Goal: Information Seeking & Learning: Learn about a topic

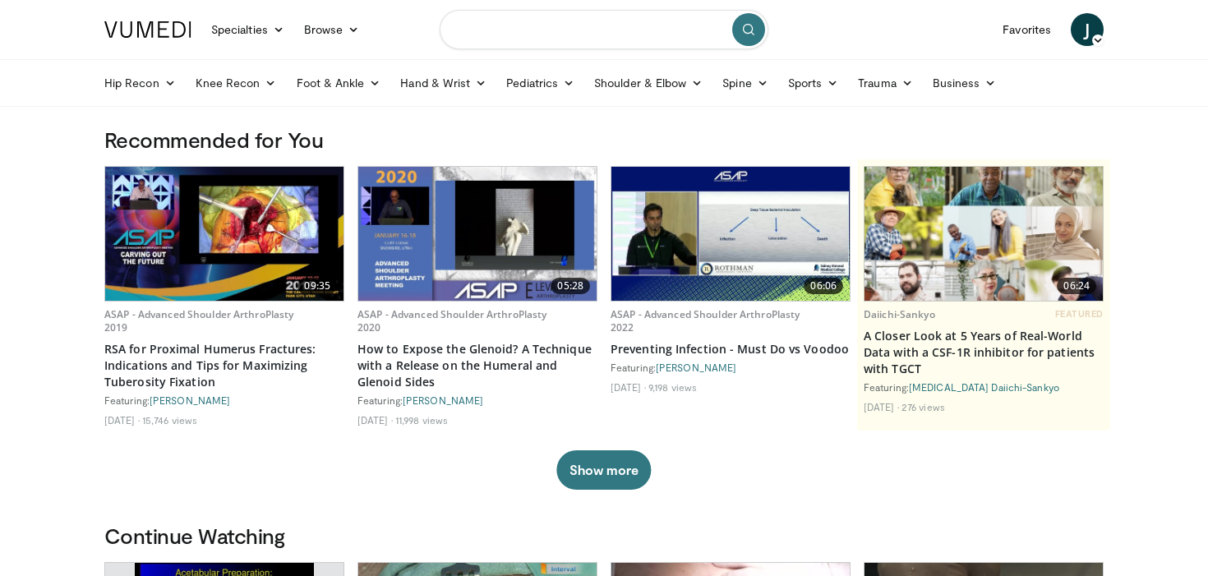
click at [496, 26] on input "Search topics, interventions" at bounding box center [604, 29] width 329 height 39
type input "**********"
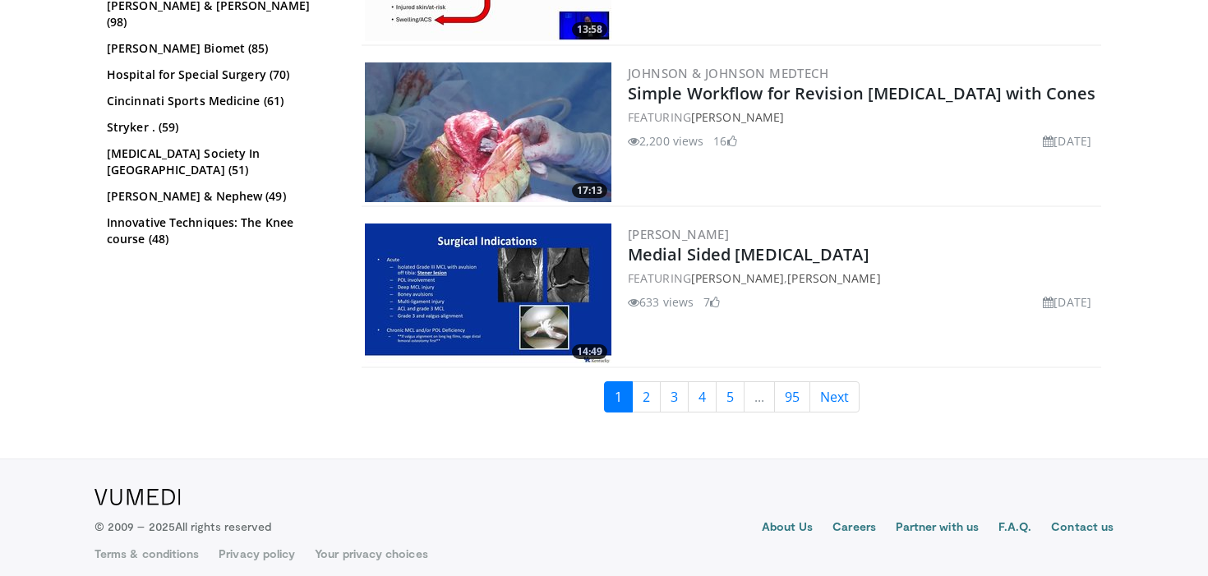
scroll to position [3840, 0]
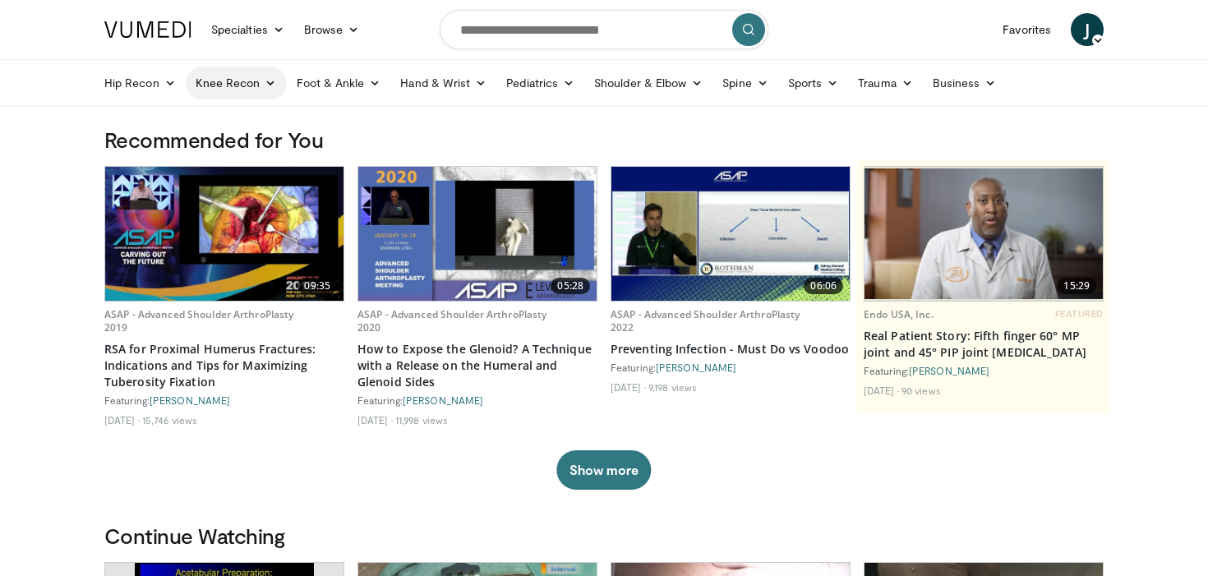
click at [242, 90] on link "Knee Recon" at bounding box center [236, 83] width 101 height 33
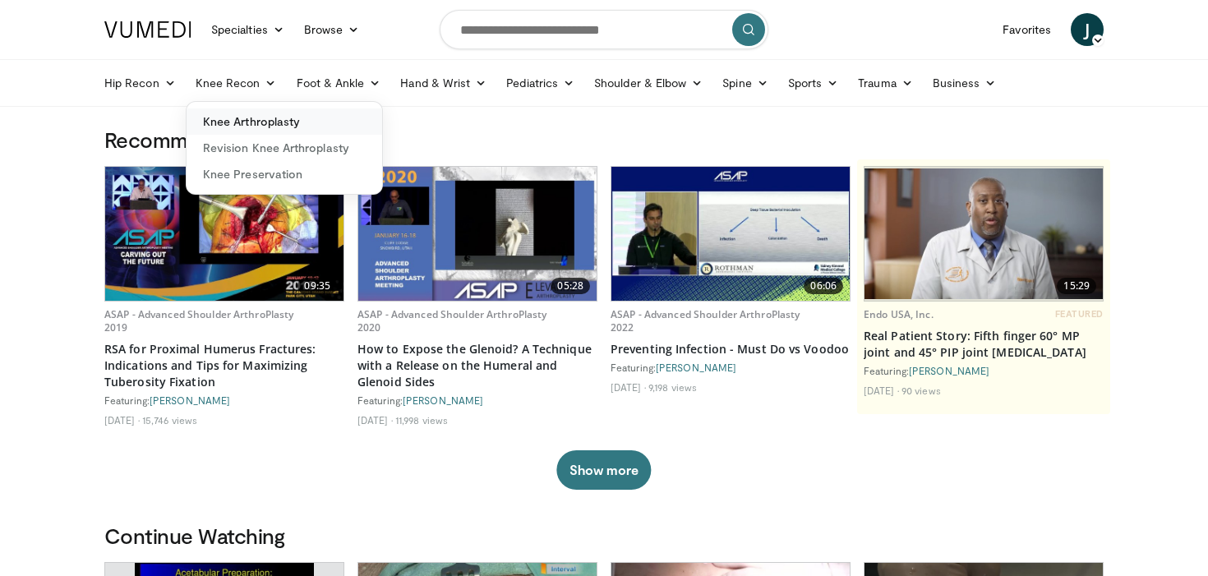
click at [248, 115] on link "Knee Arthroplasty" at bounding box center [285, 121] width 196 height 26
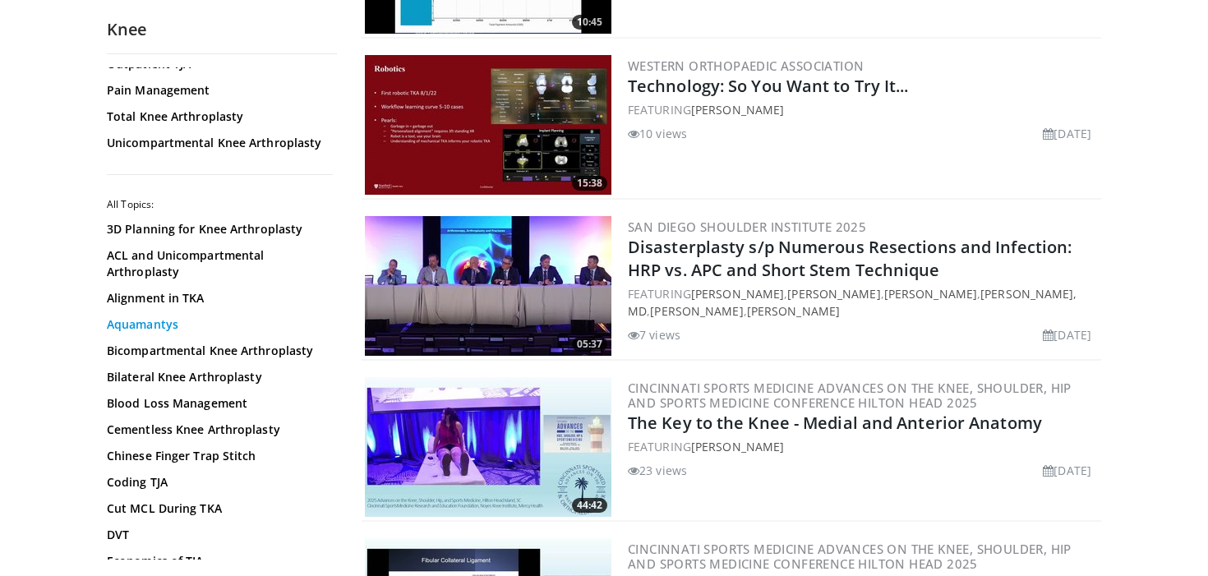
scroll to position [88, 0]
click at [189, 430] on link "Cementless Knee Arthroplasty" at bounding box center [218, 429] width 222 height 16
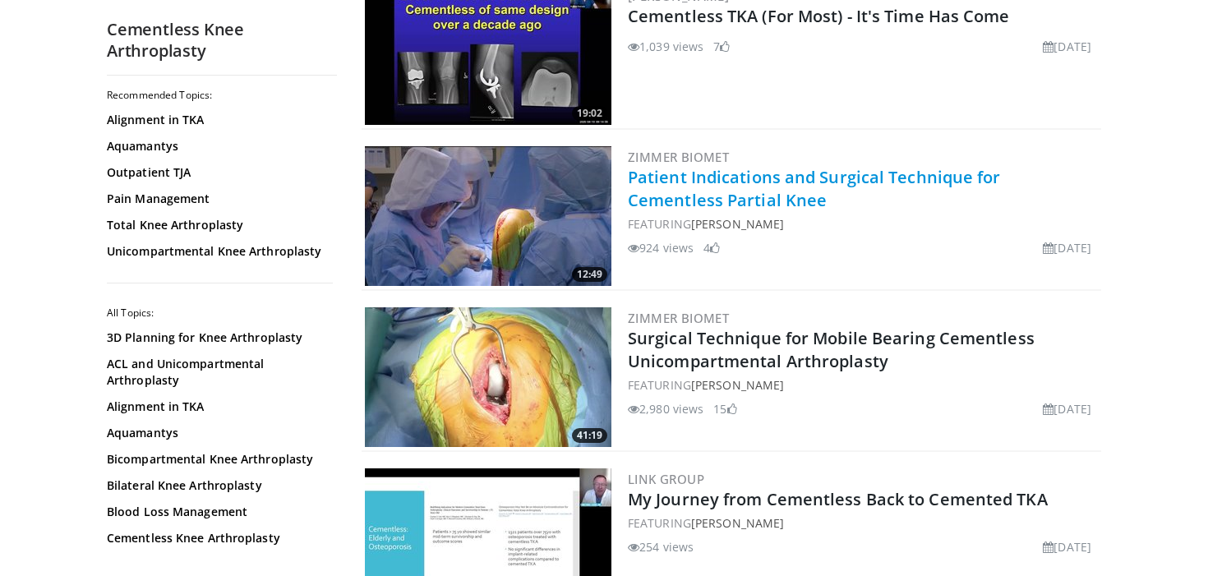
scroll to position [1148, 0]
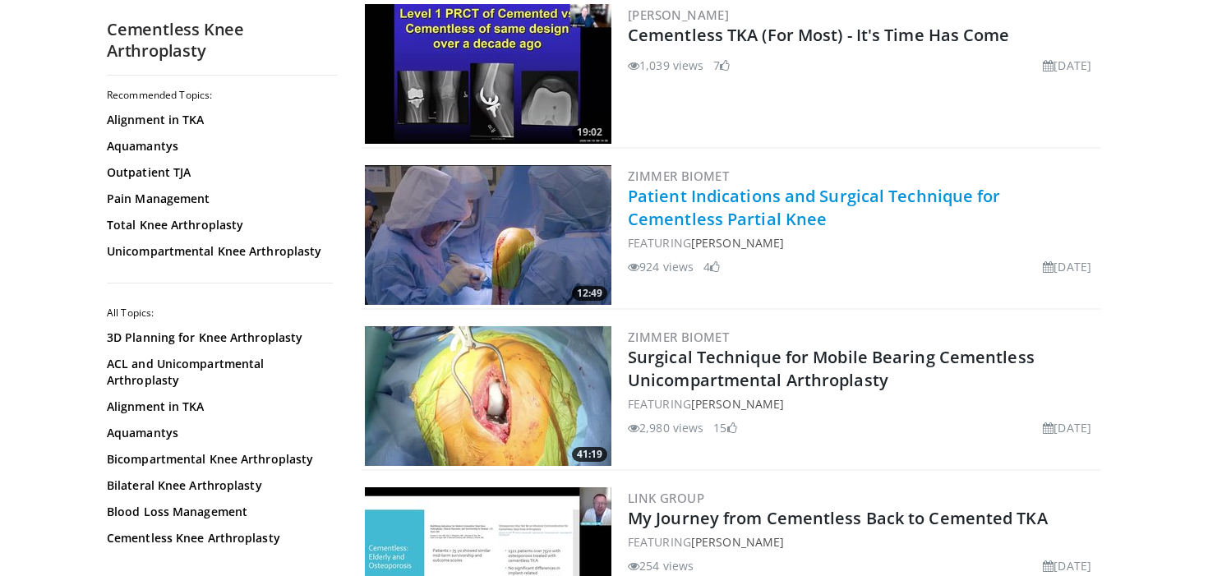
click at [709, 213] on link "Patient Indications and Surgical Technique for Cementless Partial Knee" at bounding box center [814, 207] width 373 height 45
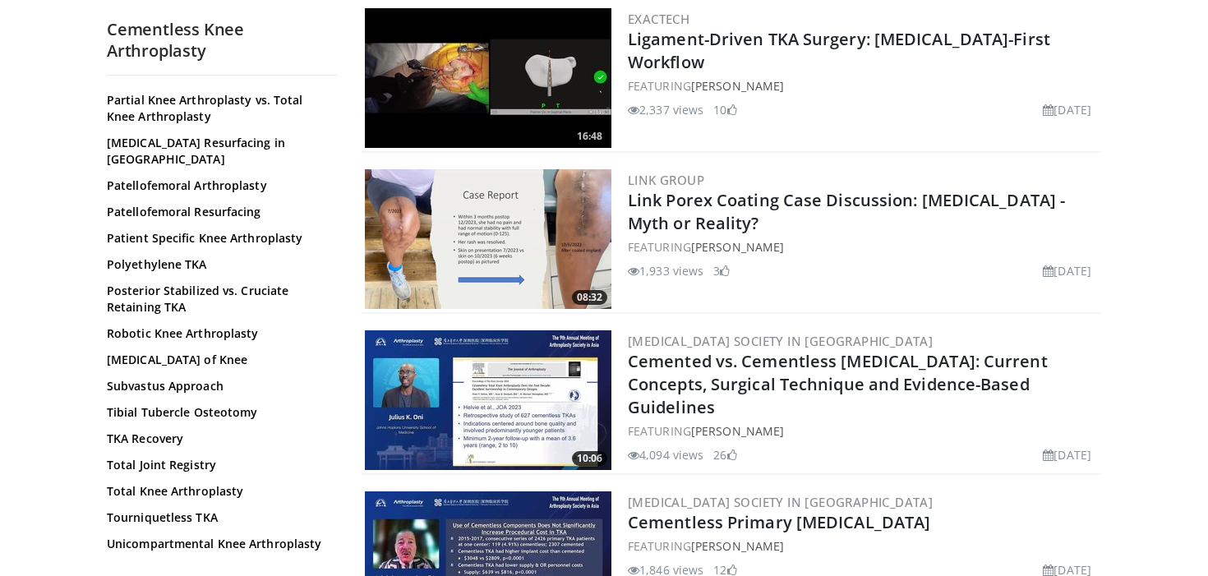
scroll to position [1127, 0]
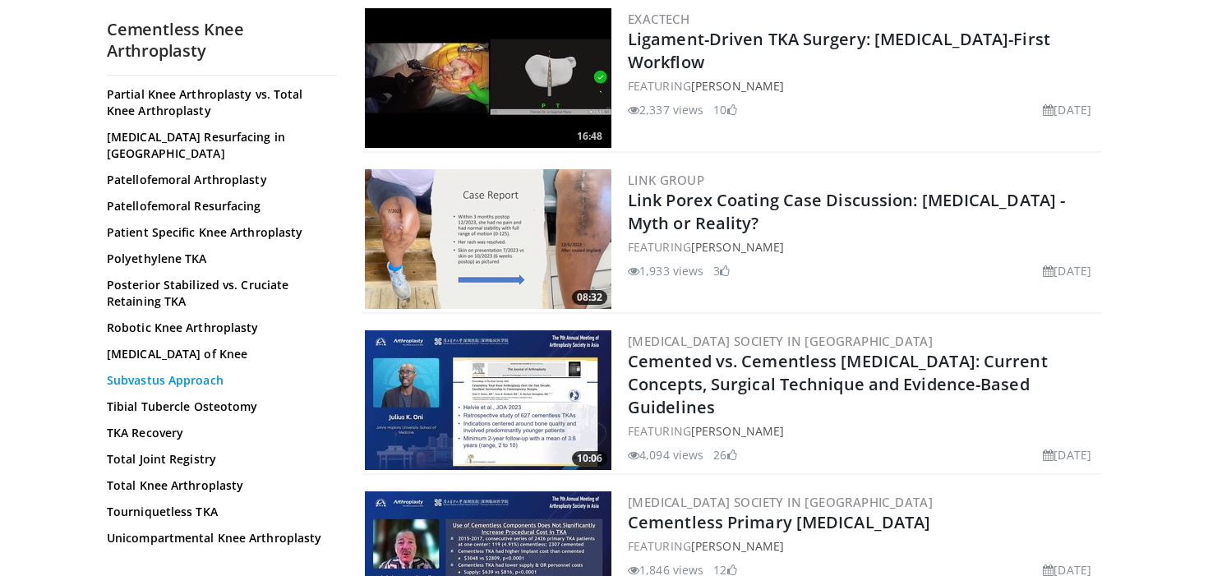
click at [145, 372] on link "Subvastus Approach" at bounding box center [218, 380] width 222 height 16
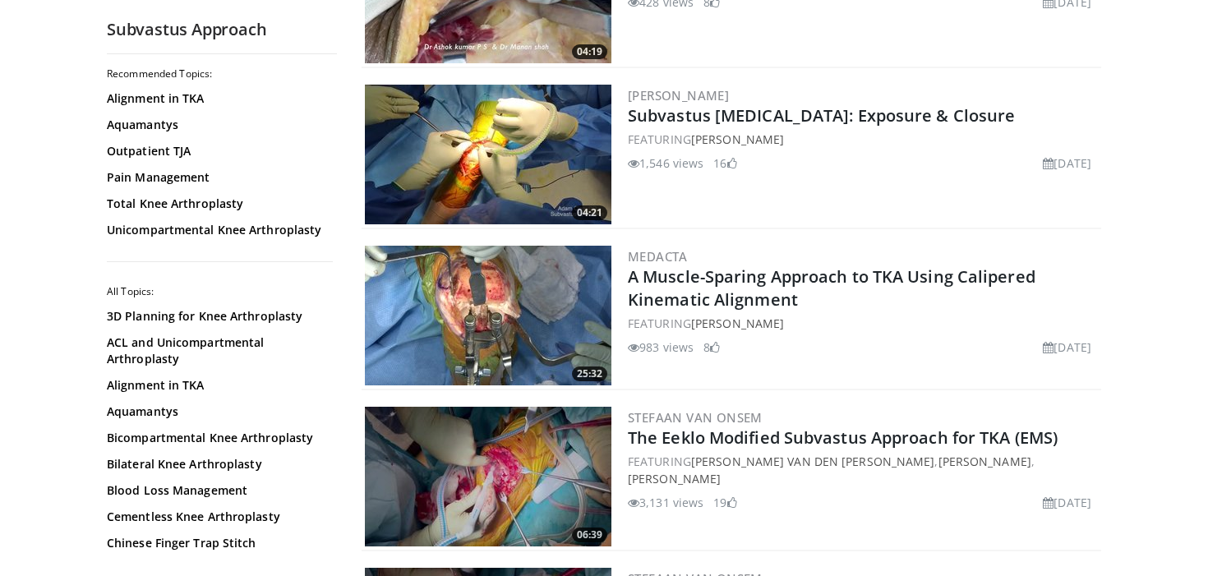
scroll to position [283, 0]
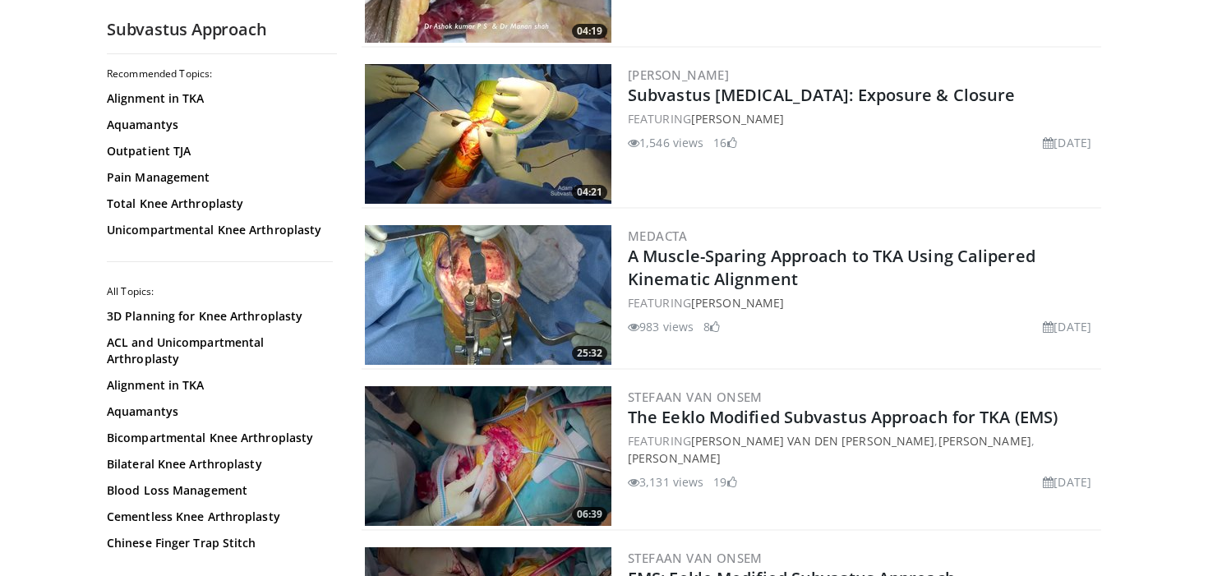
click at [502, 122] on img at bounding box center [488, 134] width 246 height 140
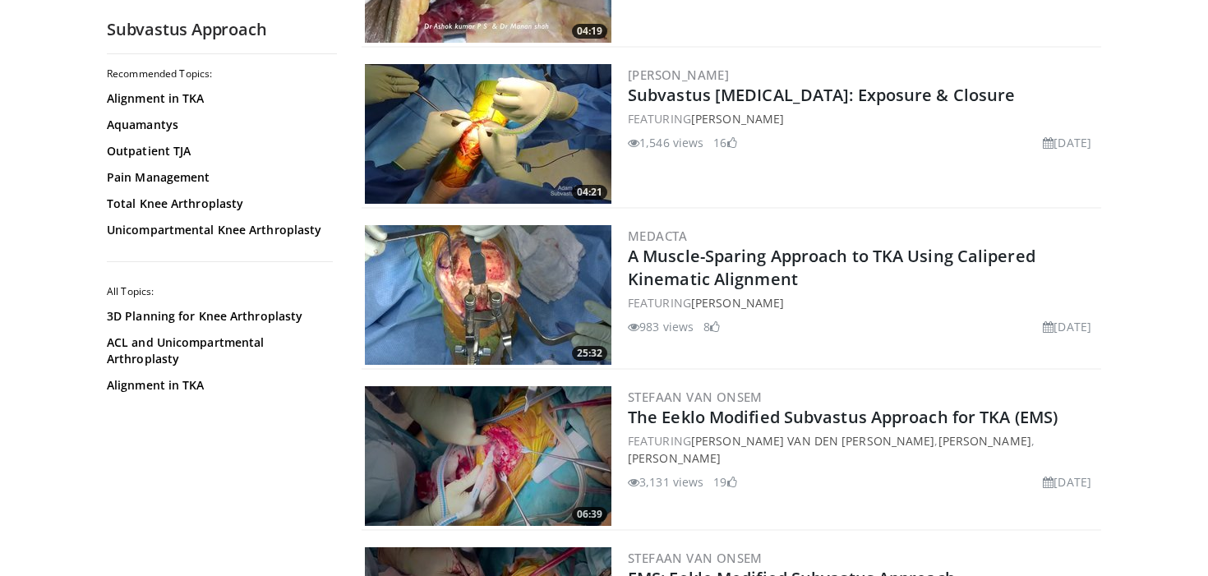
scroll to position [0, 0]
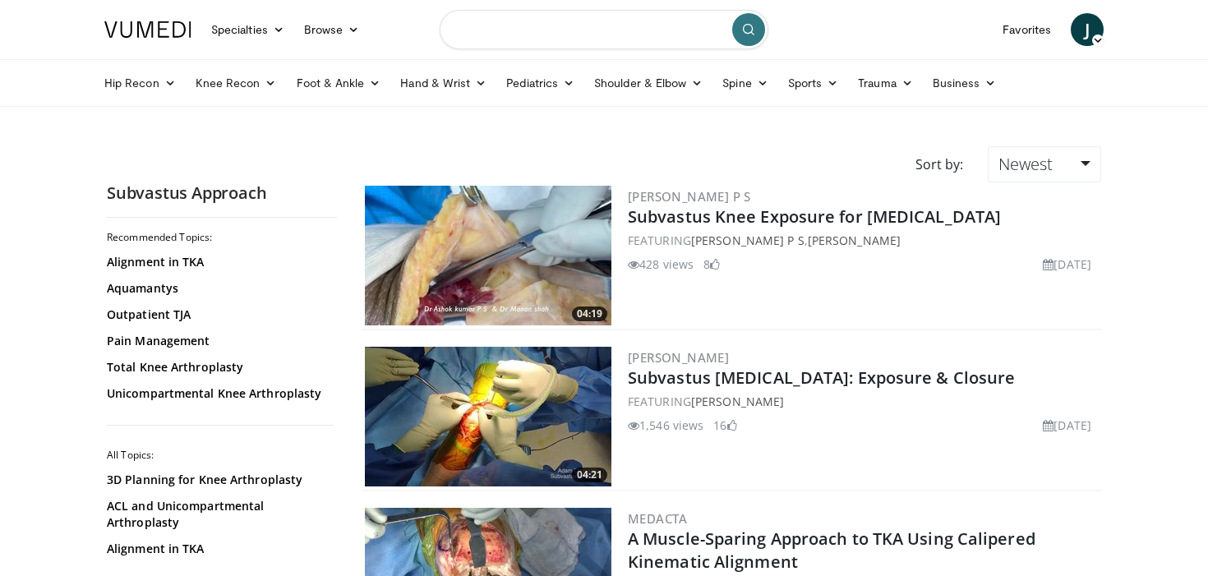
click at [574, 44] on input "Search topics, interventions" at bounding box center [604, 29] width 329 height 39
type input "**********"
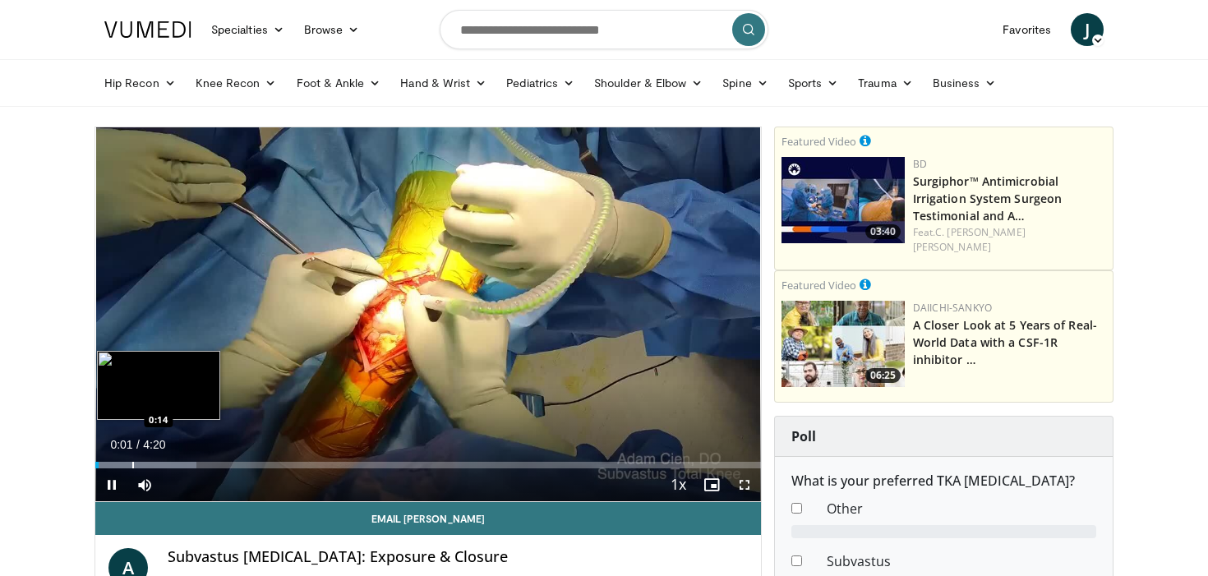
click at [132, 455] on div "Loaded : 15.21% 0:01 0:14" at bounding box center [428, 461] width 666 height 16
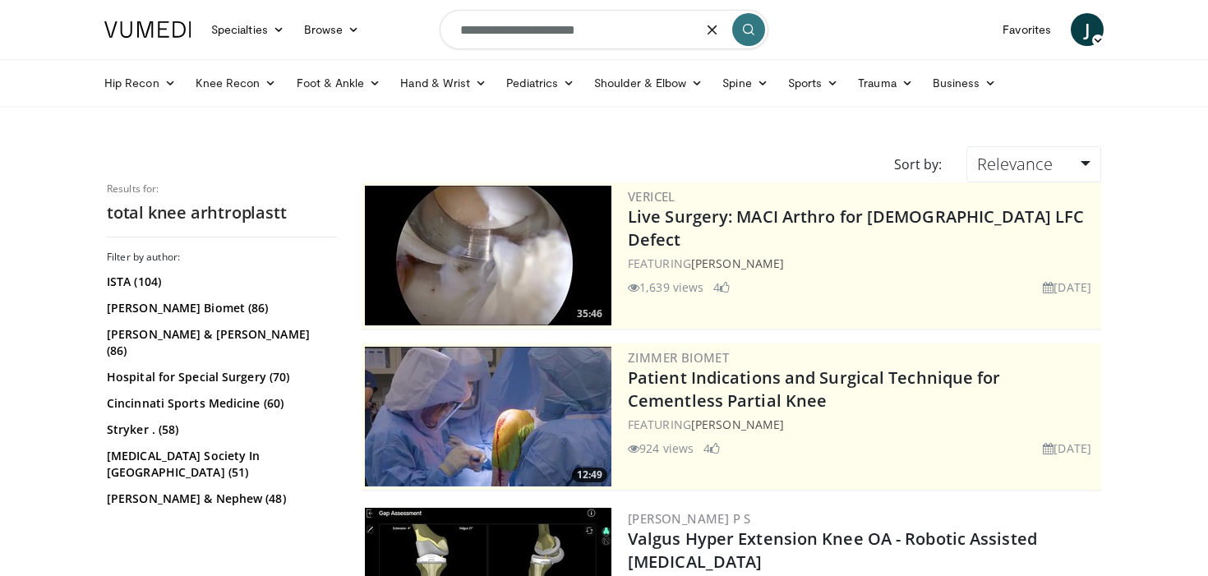
drag, startPoint x: 610, startPoint y: 32, endPoint x: 388, endPoint y: 30, distance: 221.9
click at [388, 30] on nav "Specialties Adult & Family Medicine Allergy, Asthma, Immunology Anesthesiology …" at bounding box center [603, 29] width 1019 height 59
type input "**********"
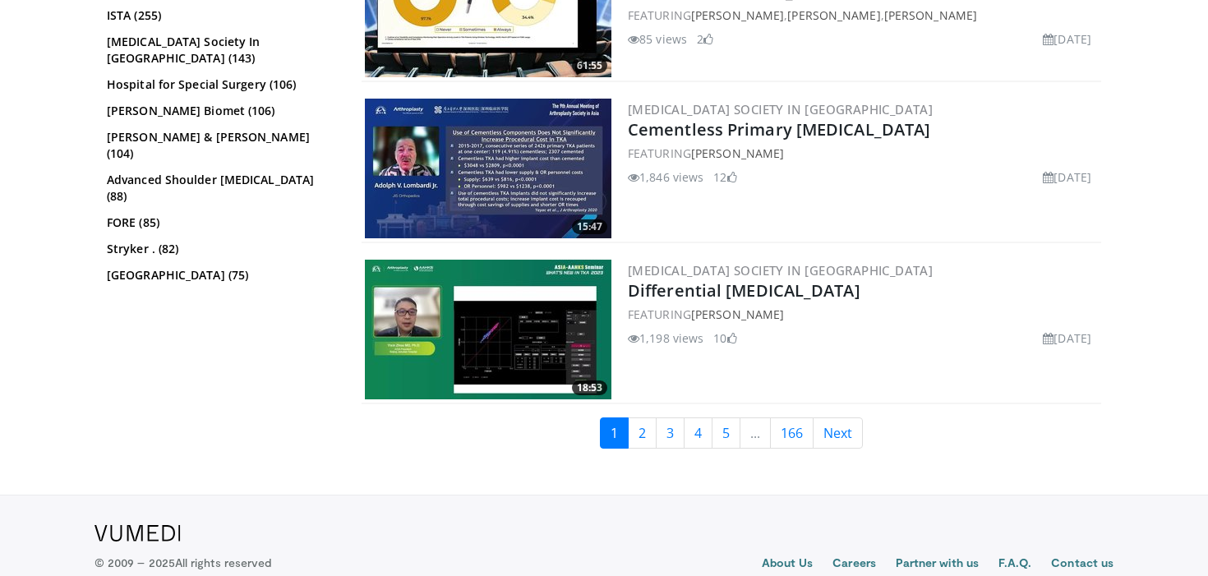
scroll to position [3472, 0]
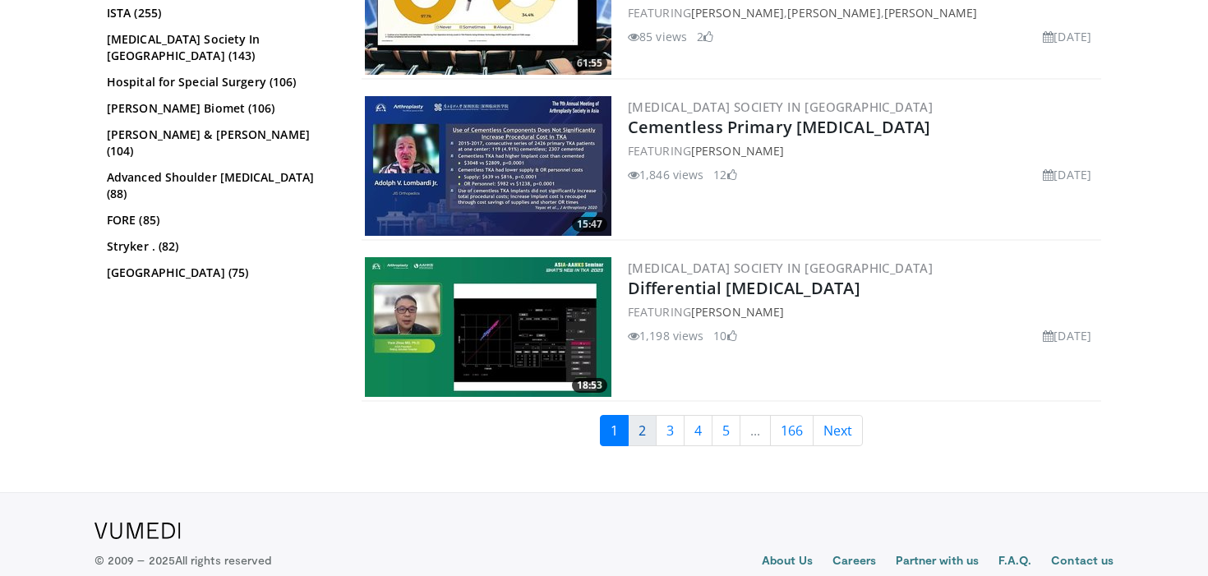
click at [652, 427] on link "2" at bounding box center [642, 430] width 29 height 31
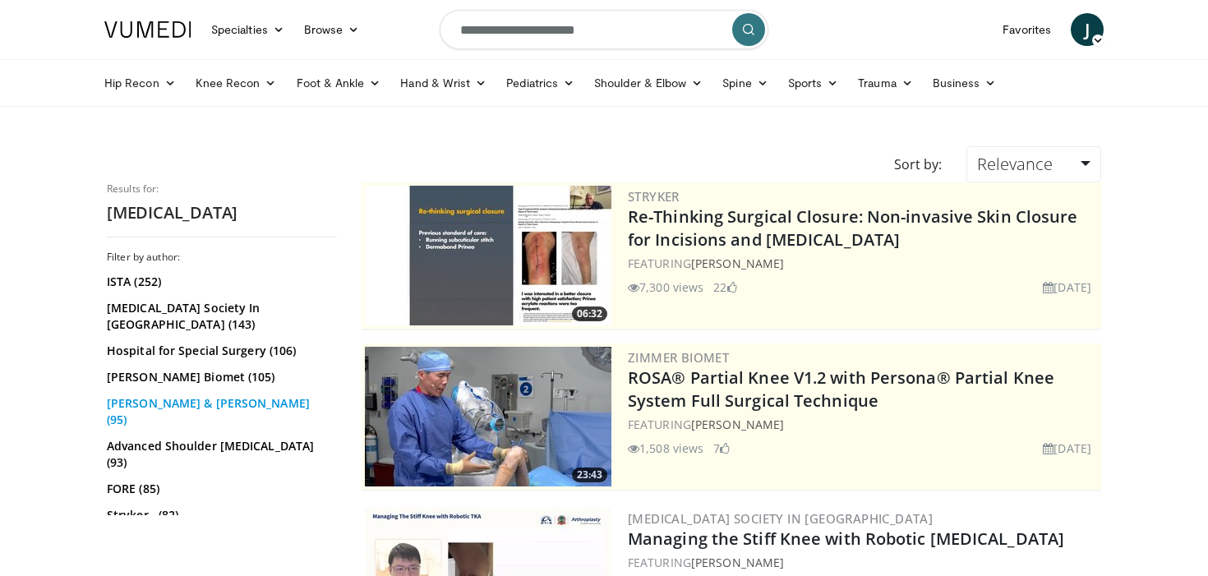
click at [147, 395] on link "Johnson & Johnson (95)" at bounding box center [220, 411] width 226 height 33
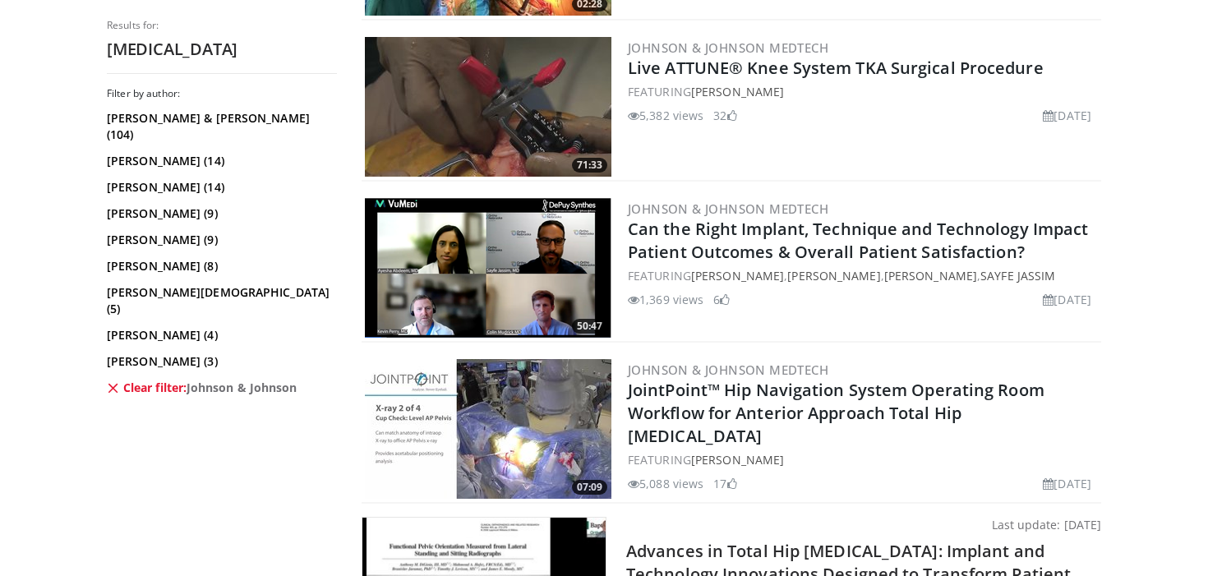
scroll to position [3688, 0]
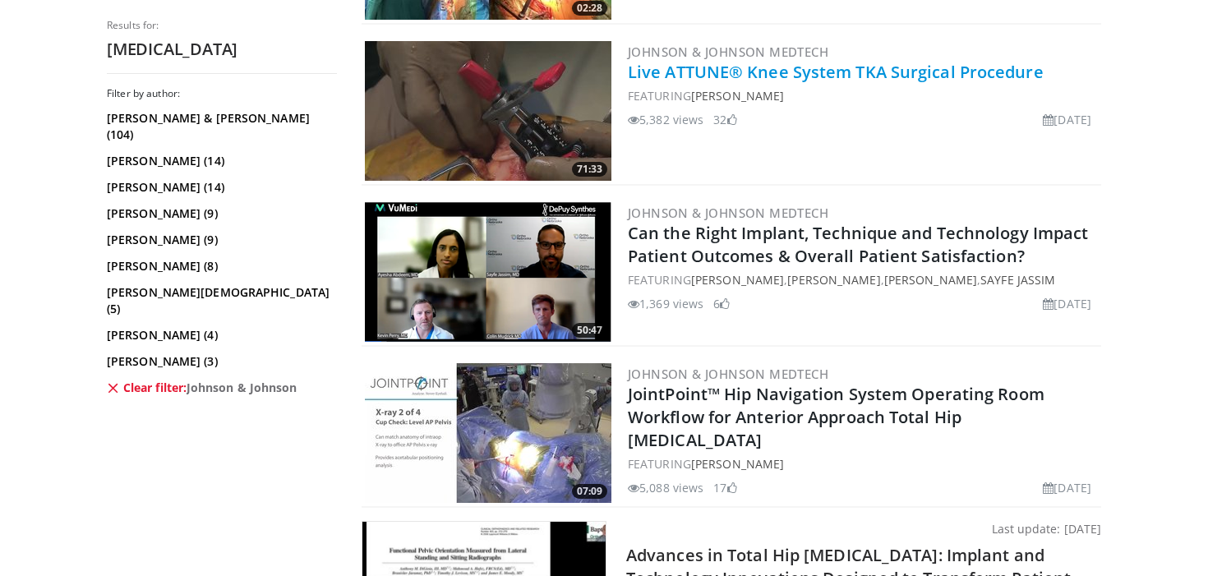
click at [863, 81] on link "Live ATTUNE® Knee System TKA Surgical Procedure" at bounding box center [836, 72] width 416 height 22
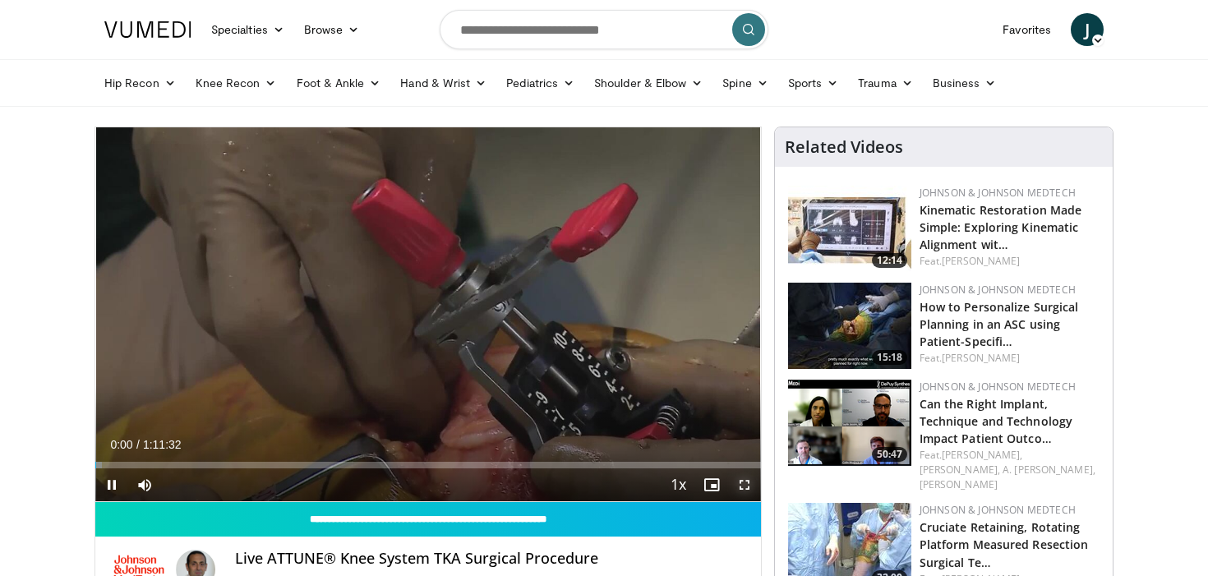
click at [736, 483] on span "Video Player" at bounding box center [744, 484] width 33 height 33
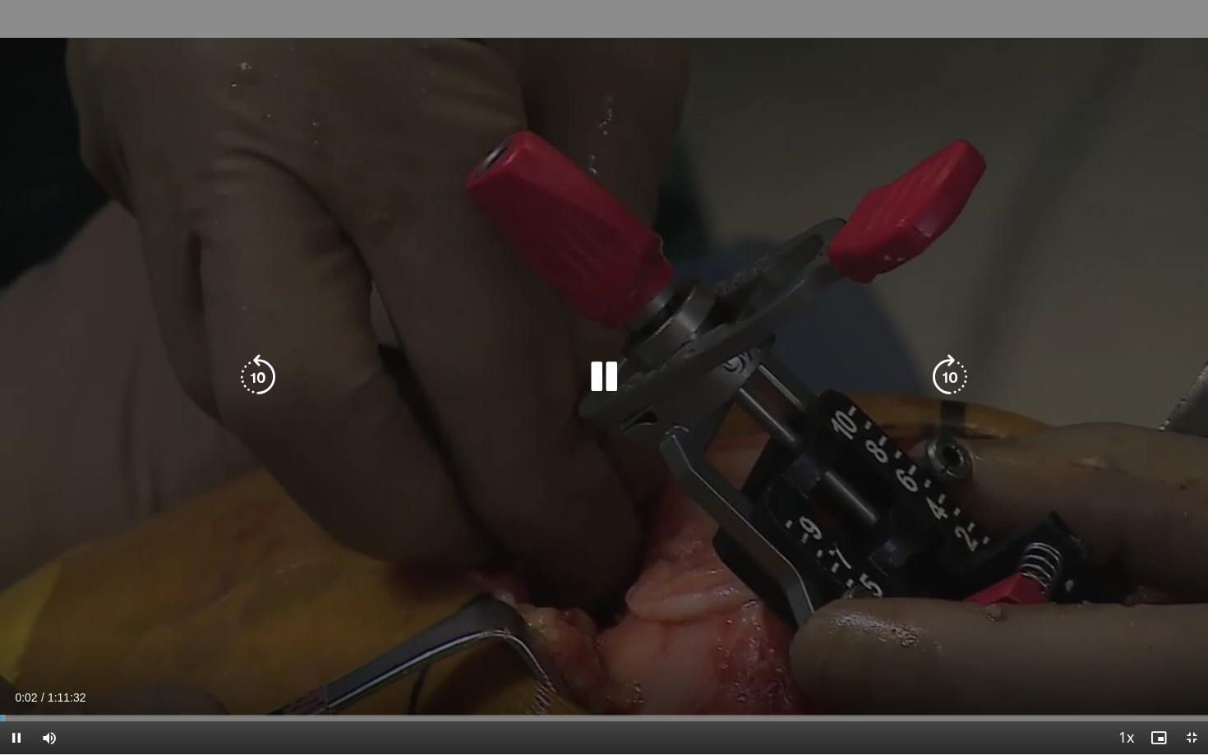
click at [951, 368] on icon "Video Player" at bounding box center [950, 377] width 46 height 46
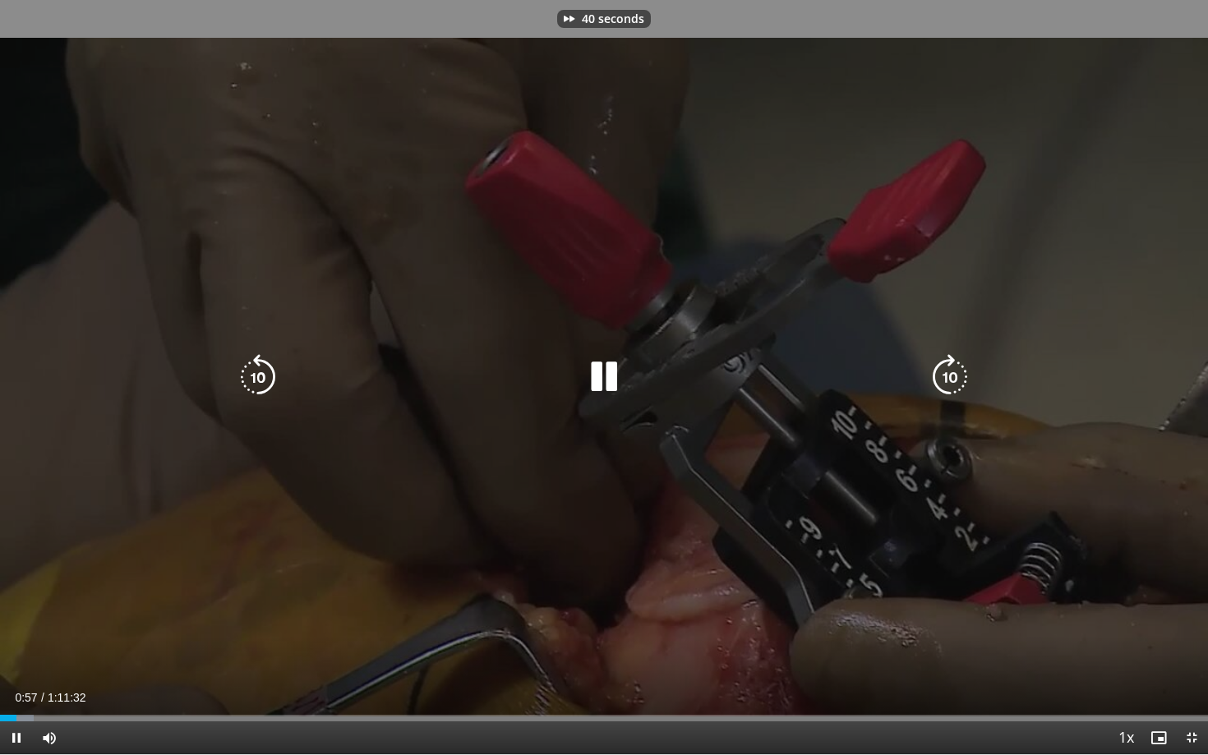
click at [951, 368] on icon "Video Player" at bounding box center [950, 377] width 46 height 46
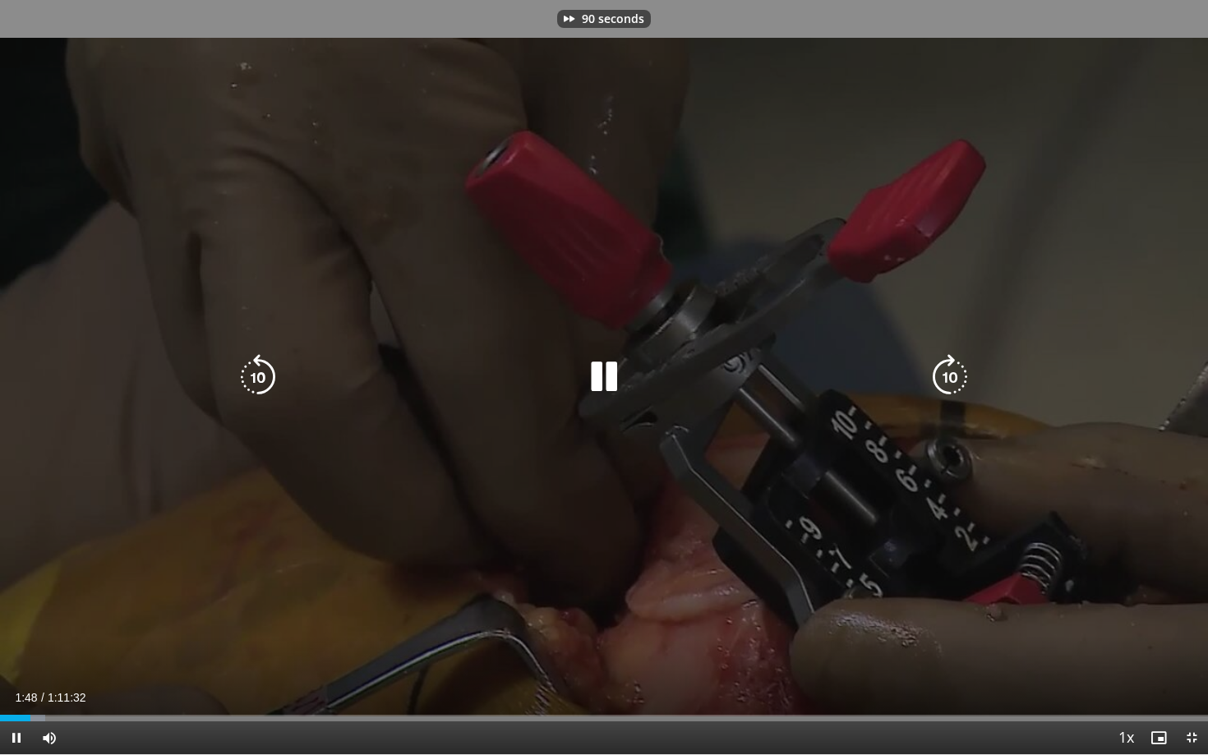
click at [951, 368] on icon "Video Player" at bounding box center [950, 377] width 46 height 46
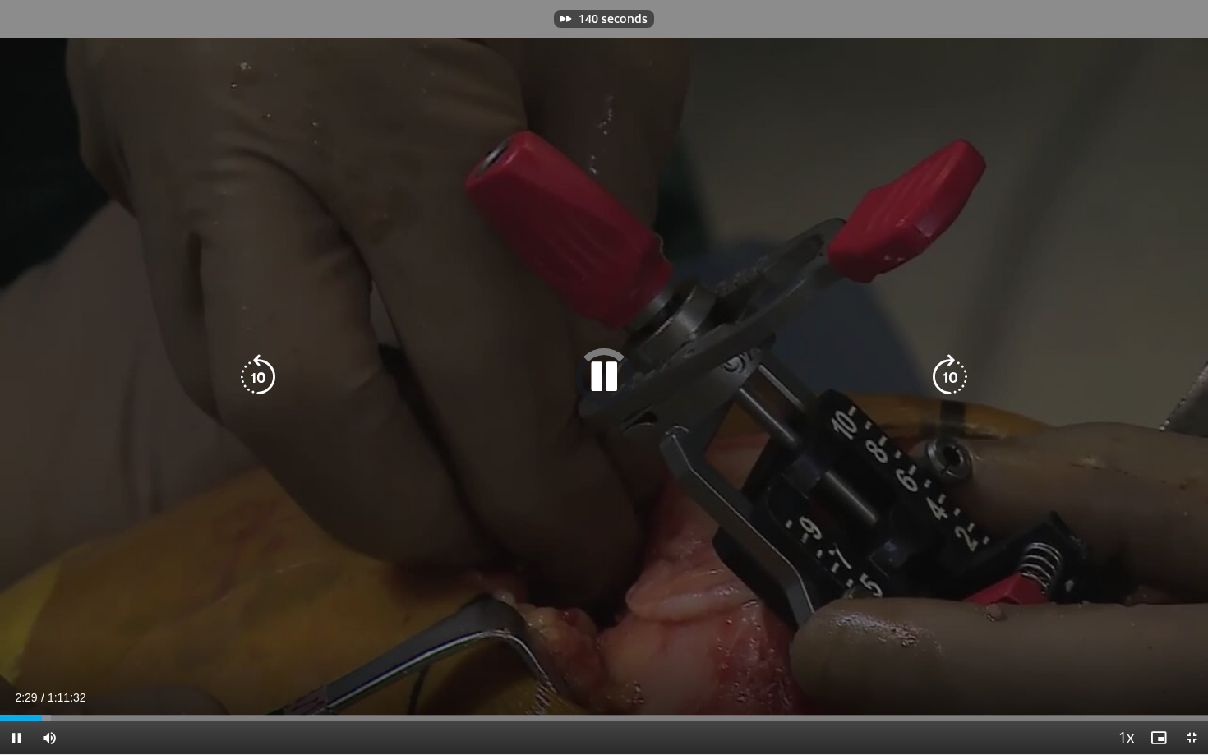
click at [951, 368] on icon "Video Player" at bounding box center [950, 377] width 46 height 46
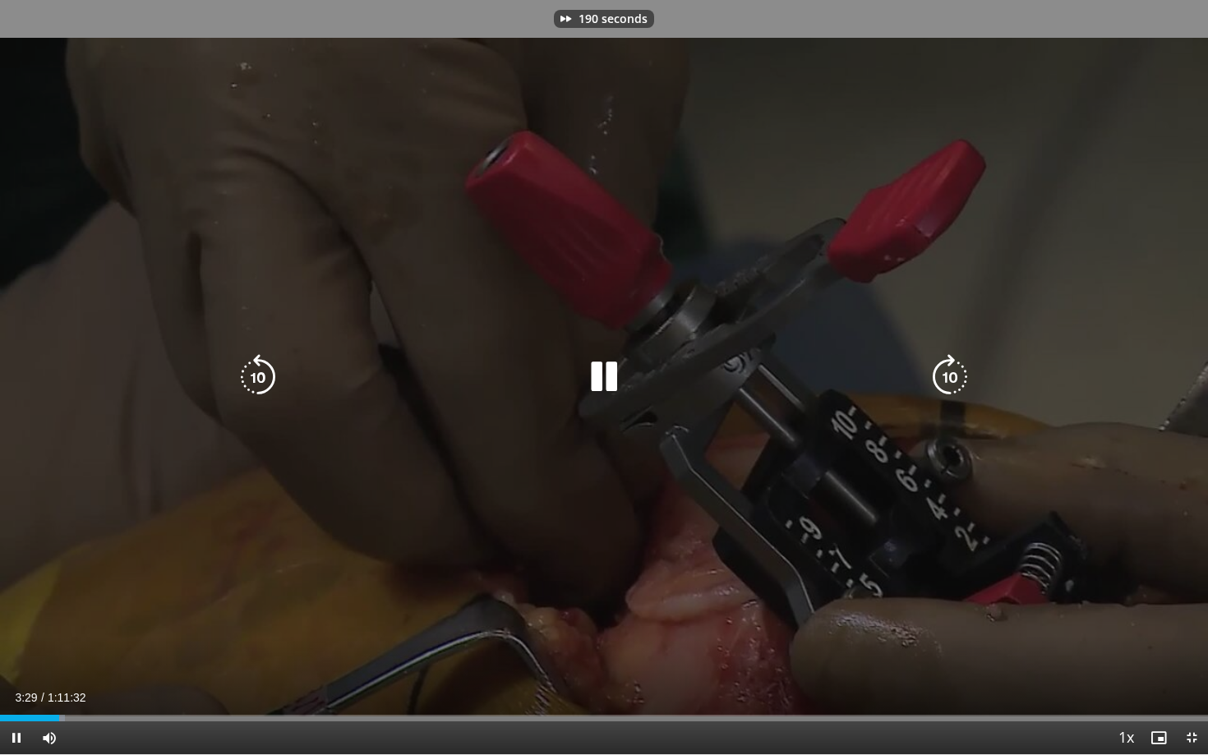
click at [951, 368] on icon "Video Player" at bounding box center [950, 377] width 46 height 46
click at [239, 383] on icon "Video Player" at bounding box center [258, 377] width 46 height 46
click at [243, 382] on icon "Video Player" at bounding box center [258, 377] width 46 height 46
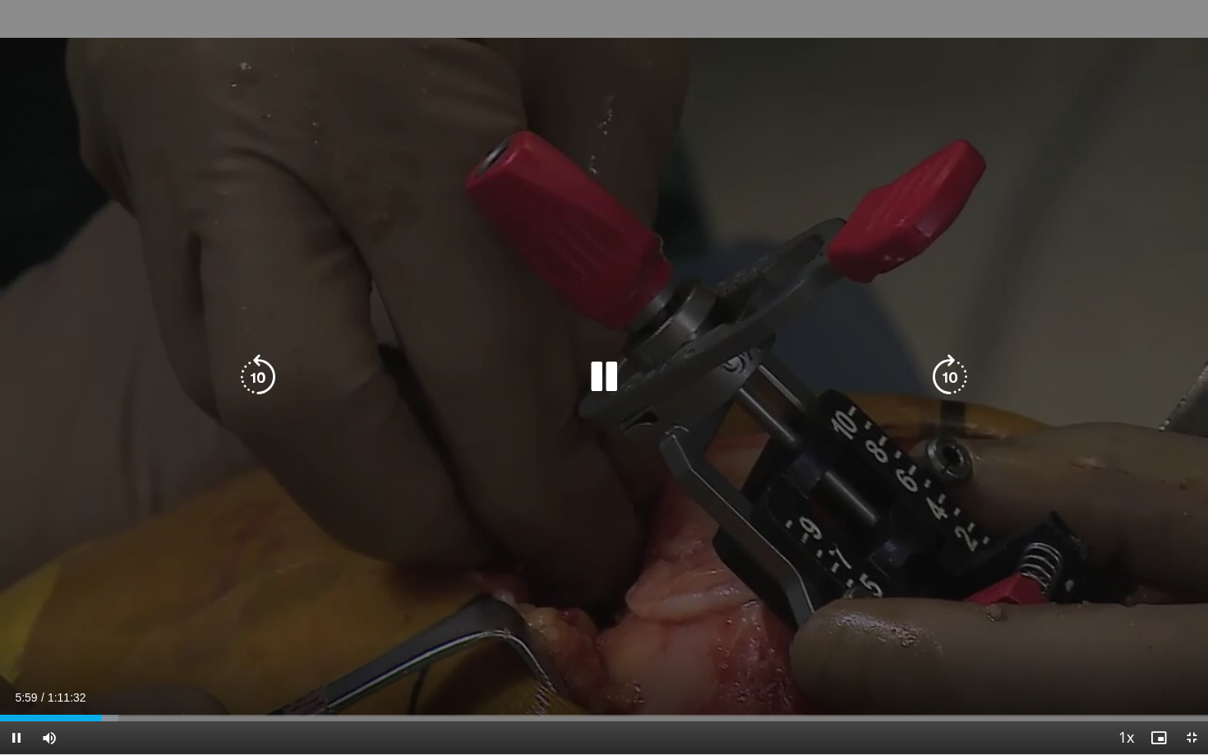
click at [964, 385] on icon "Video Player" at bounding box center [950, 377] width 46 height 46
click at [955, 372] on icon "Video Player" at bounding box center [950, 377] width 46 height 46
click at [945, 376] on icon "Video Player" at bounding box center [950, 377] width 46 height 46
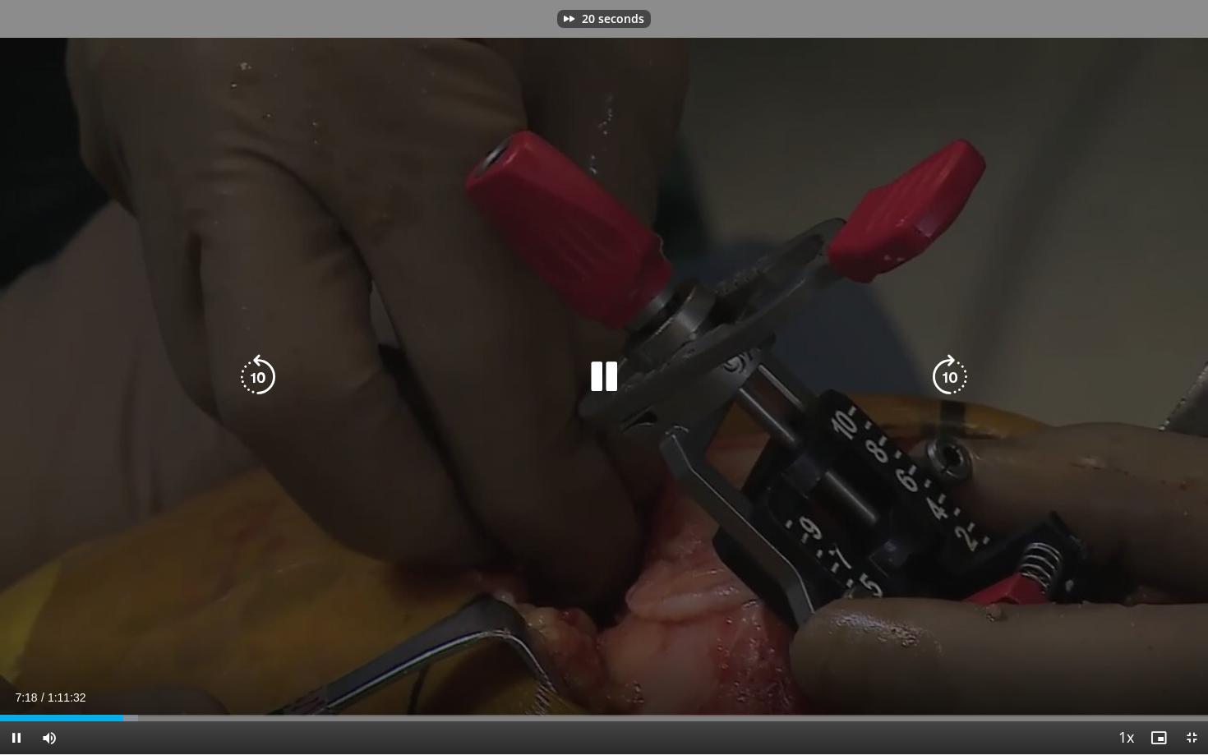
click at [945, 376] on icon "Video Player" at bounding box center [950, 377] width 46 height 46
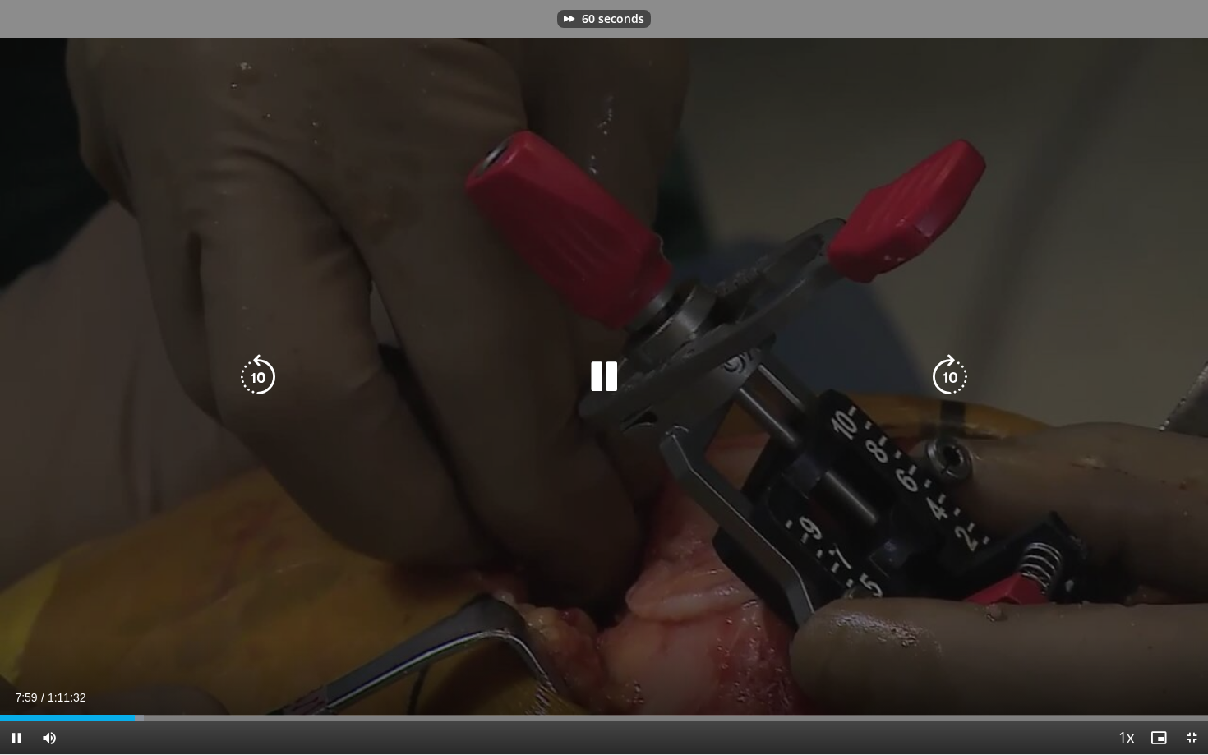
click at [945, 376] on icon "Video Player" at bounding box center [950, 377] width 46 height 46
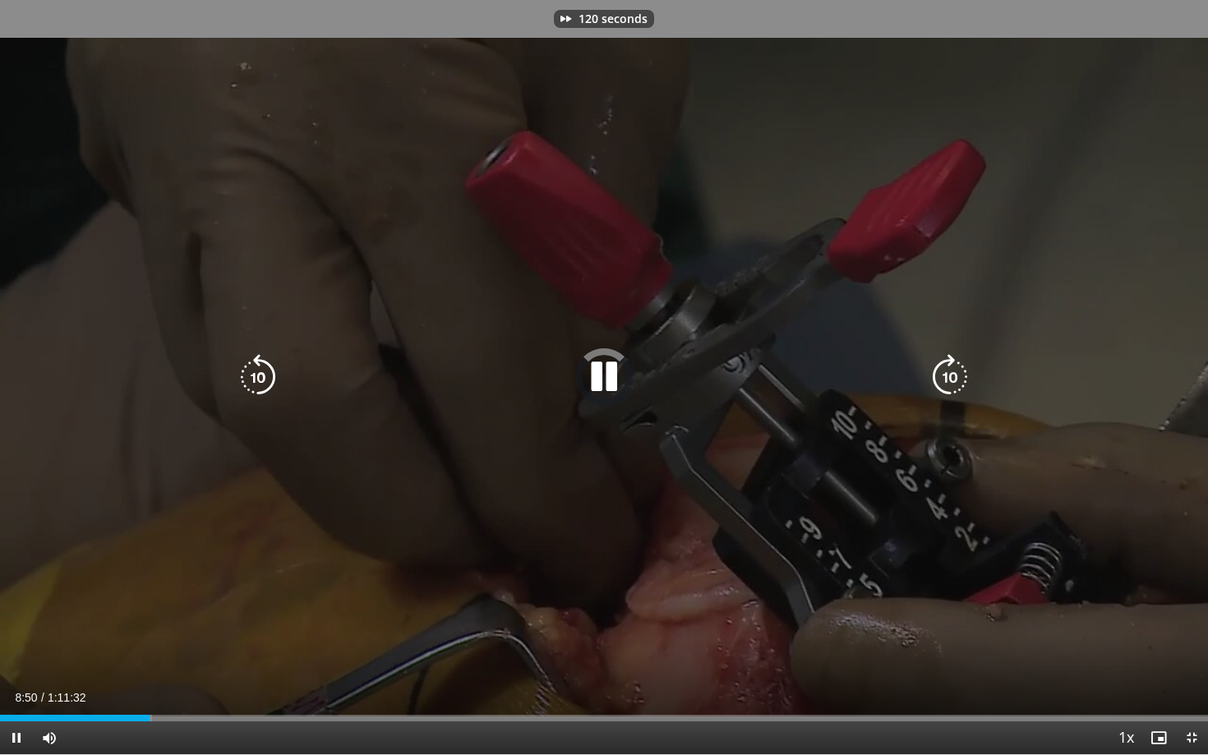
click at [945, 376] on icon "Video Player" at bounding box center [950, 377] width 46 height 46
click at [925, 388] on div "Video Player" at bounding box center [604, 377] width 725 height 33
click at [936, 386] on icon "Video Player" at bounding box center [950, 377] width 46 height 46
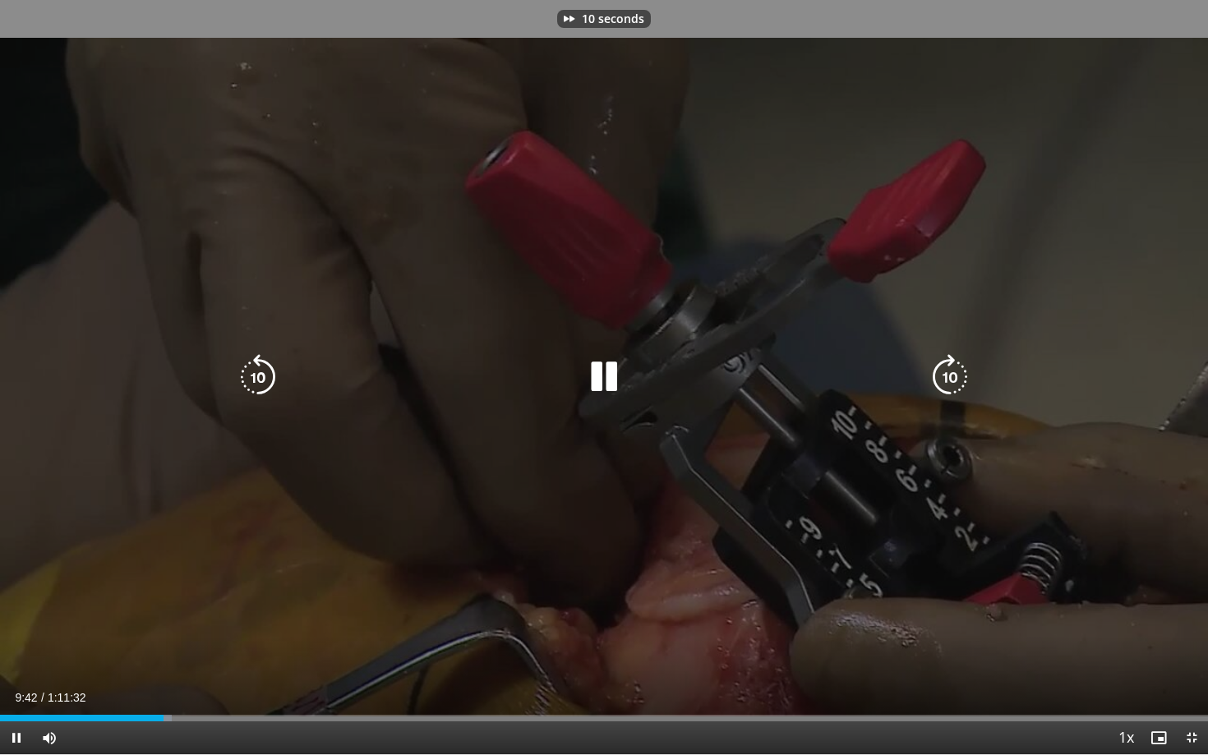
click at [952, 371] on icon "Video Player" at bounding box center [950, 377] width 46 height 46
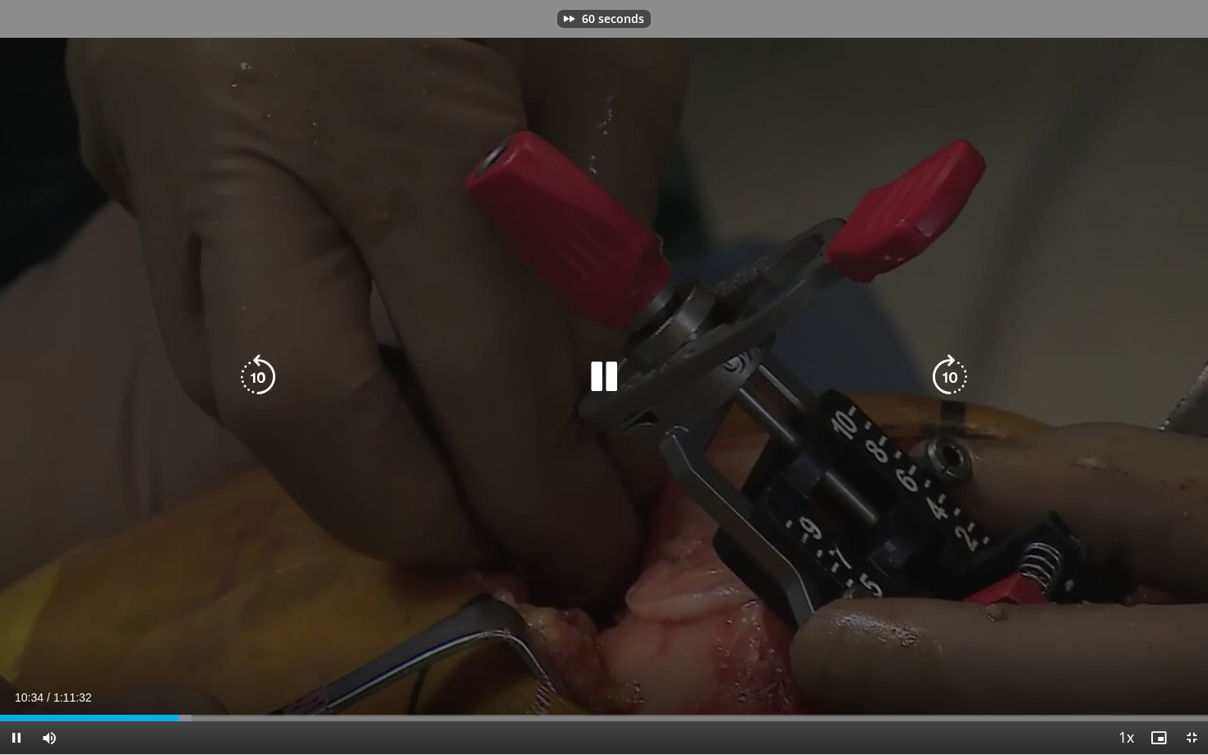
click at [952, 371] on icon "Video Player" at bounding box center [950, 377] width 46 height 46
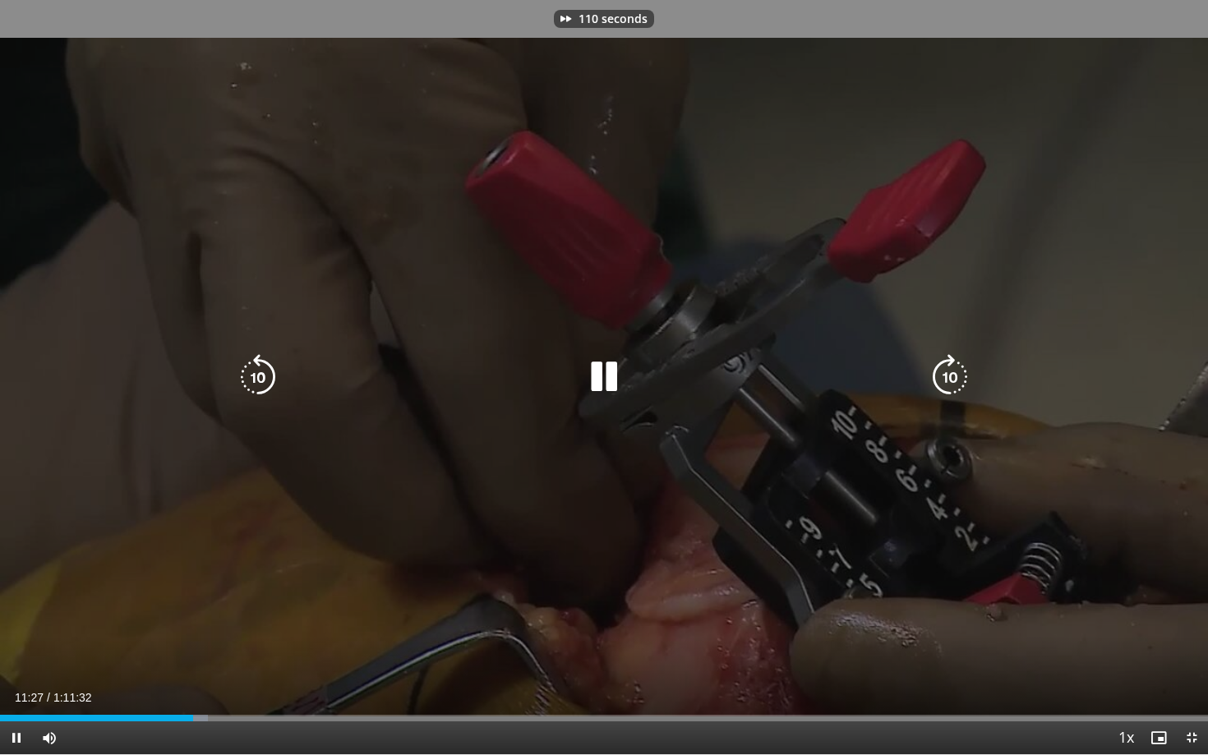
click at [952, 371] on icon "Video Player" at bounding box center [950, 377] width 46 height 46
click at [933, 369] on icon "Video Player" at bounding box center [950, 377] width 46 height 46
click at [943, 369] on icon "Video Player" at bounding box center [950, 377] width 46 height 46
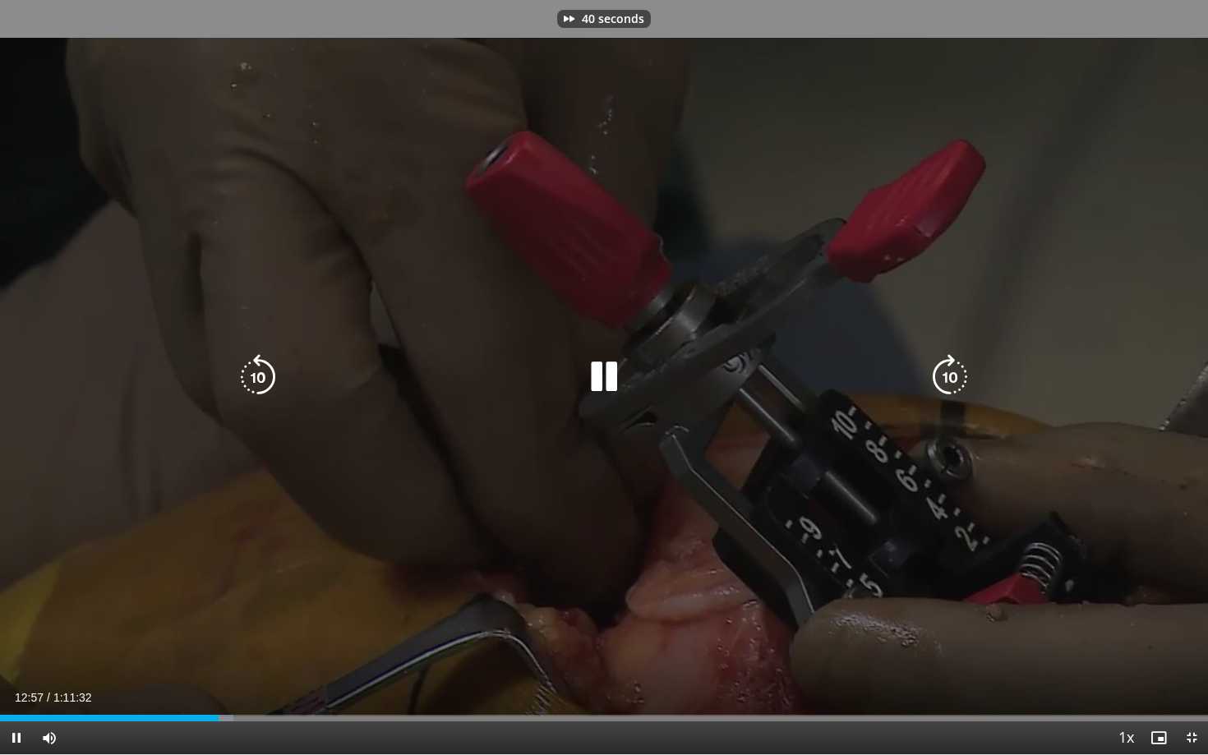
click at [943, 369] on icon "Video Player" at bounding box center [950, 377] width 46 height 46
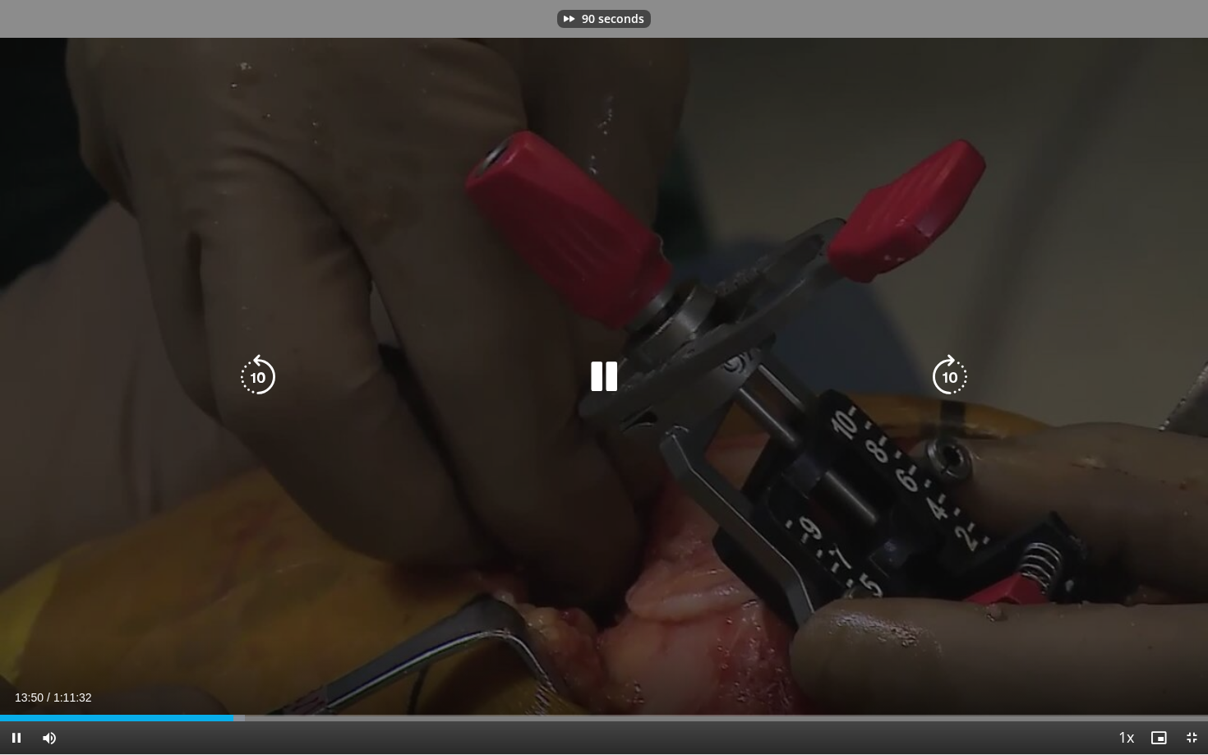
click at [943, 369] on icon "Video Player" at bounding box center [950, 377] width 46 height 46
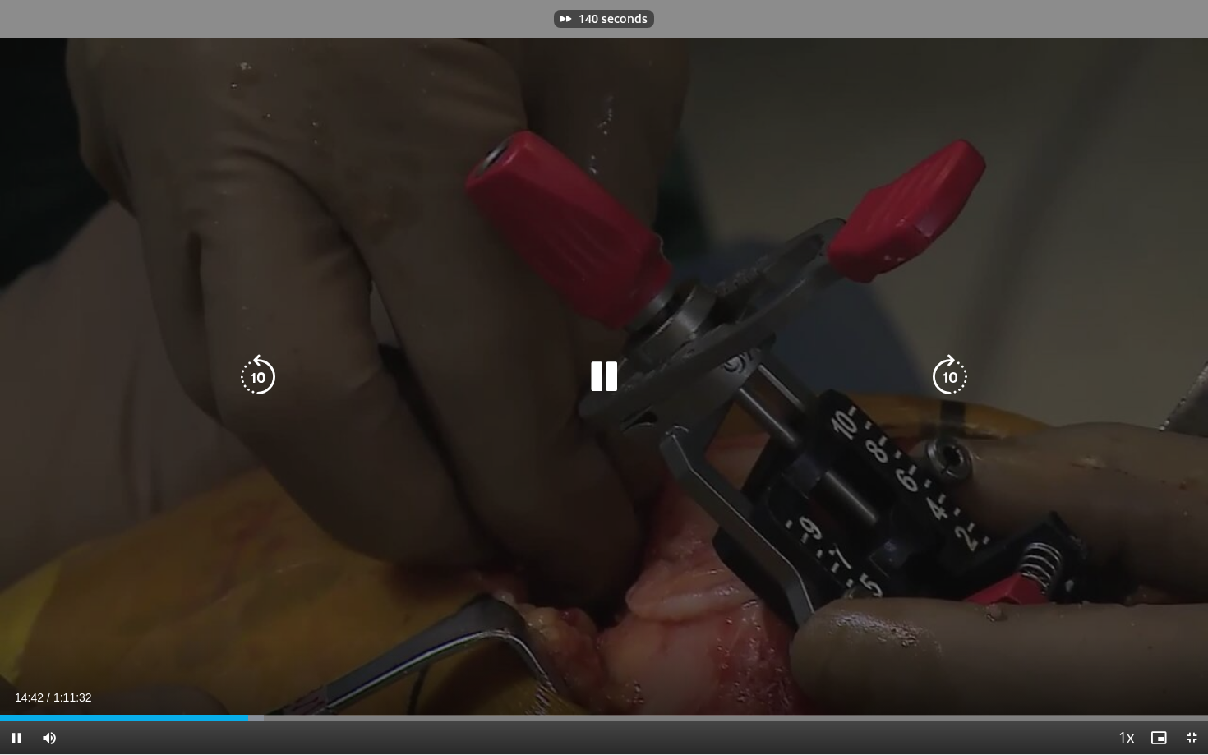
click at [943, 369] on icon "Video Player" at bounding box center [950, 377] width 46 height 46
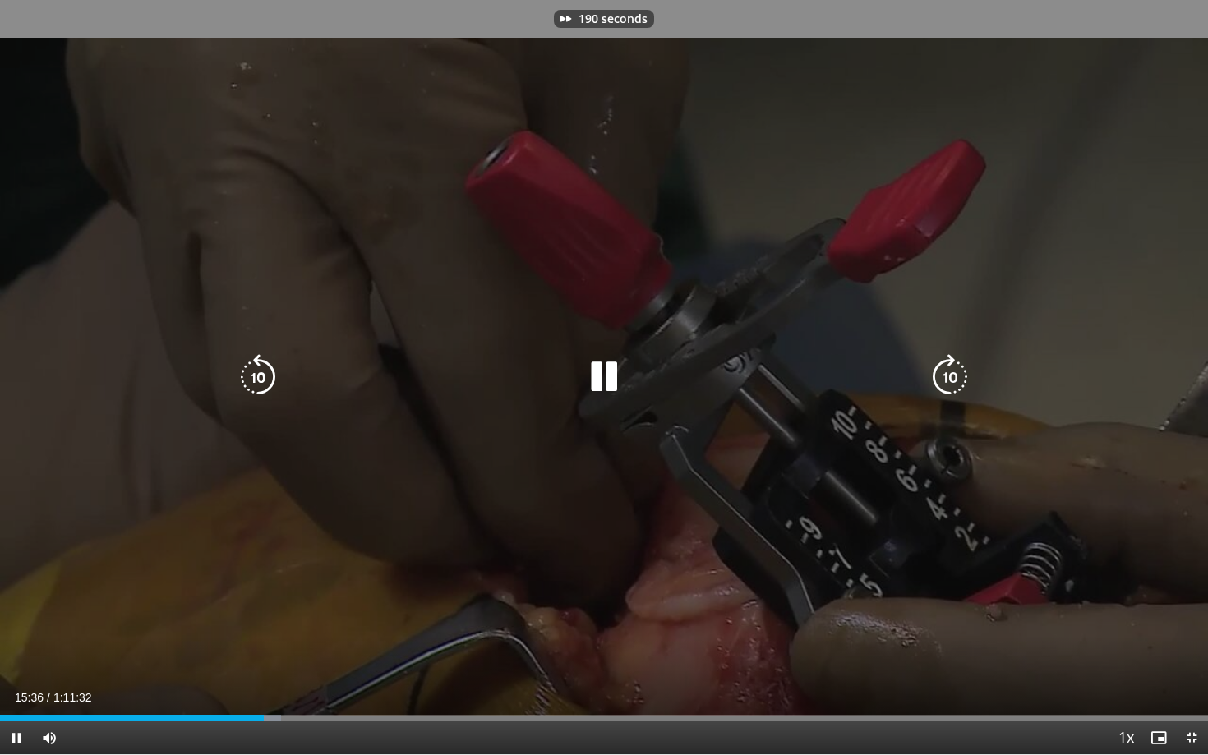
click at [943, 369] on icon "Video Player" at bounding box center [950, 377] width 46 height 46
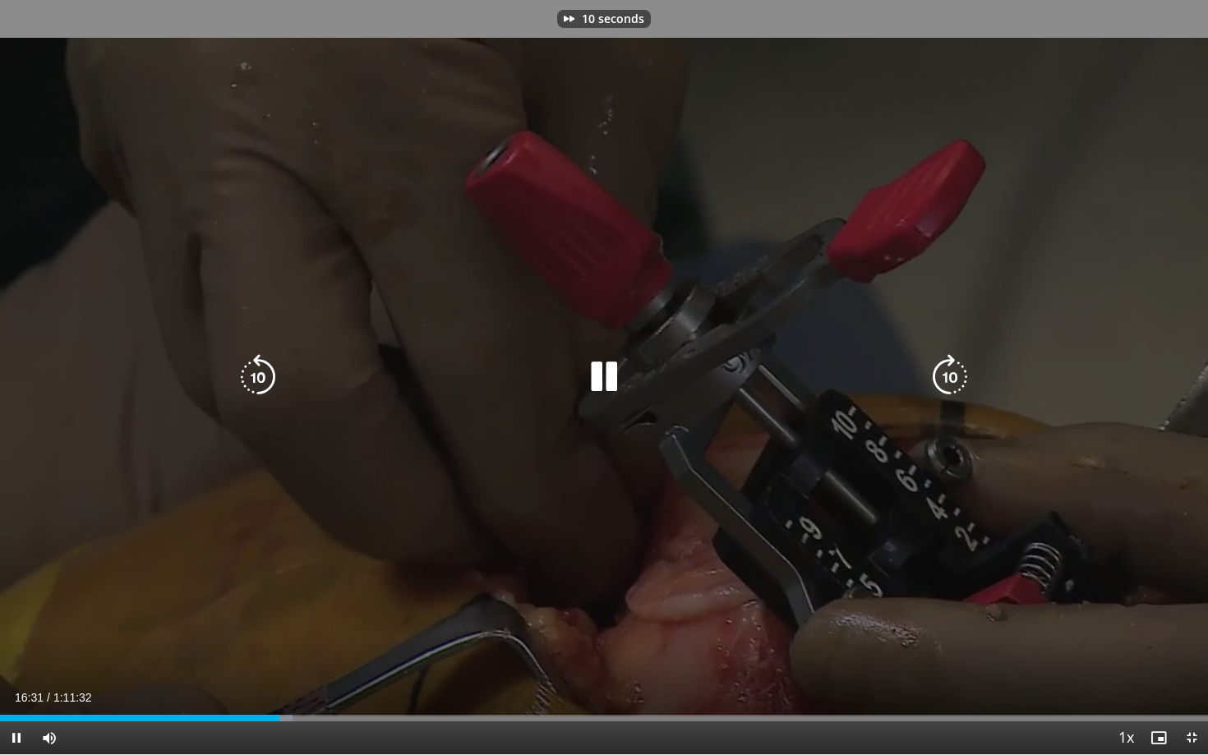
click at [943, 369] on icon "Video Player" at bounding box center [950, 377] width 46 height 46
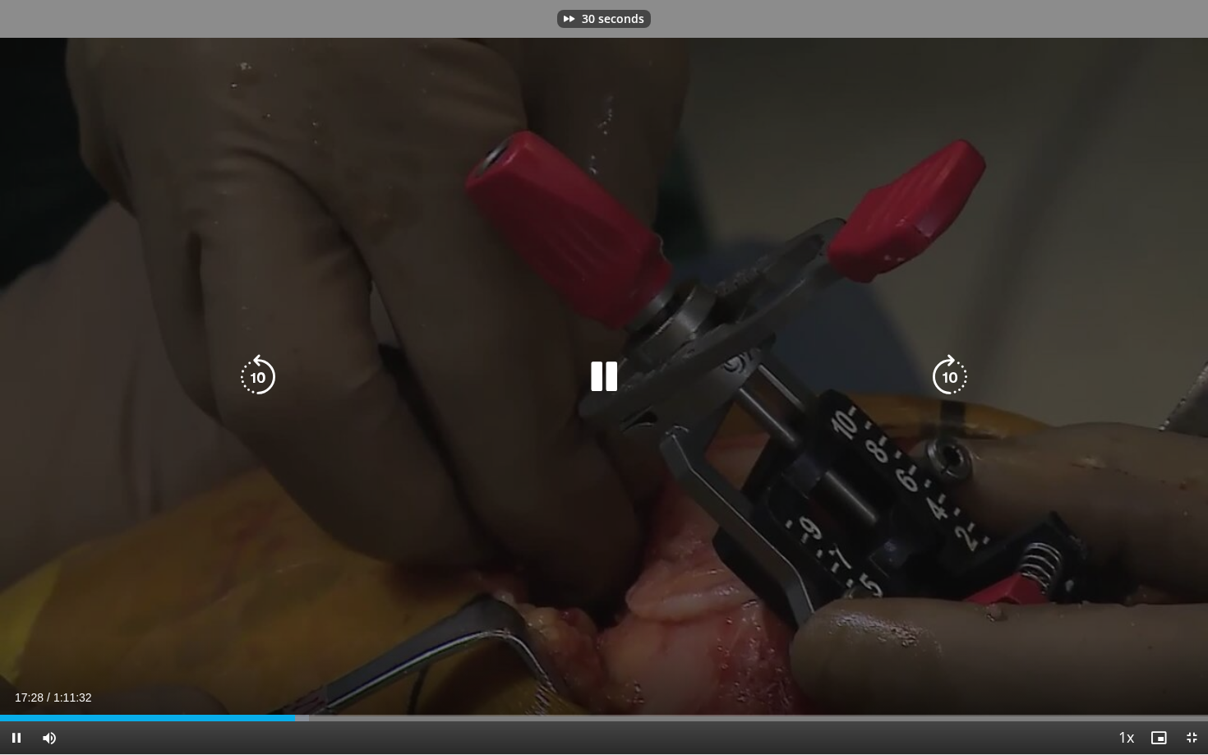
click at [943, 369] on icon "Video Player" at bounding box center [950, 377] width 46 height 46
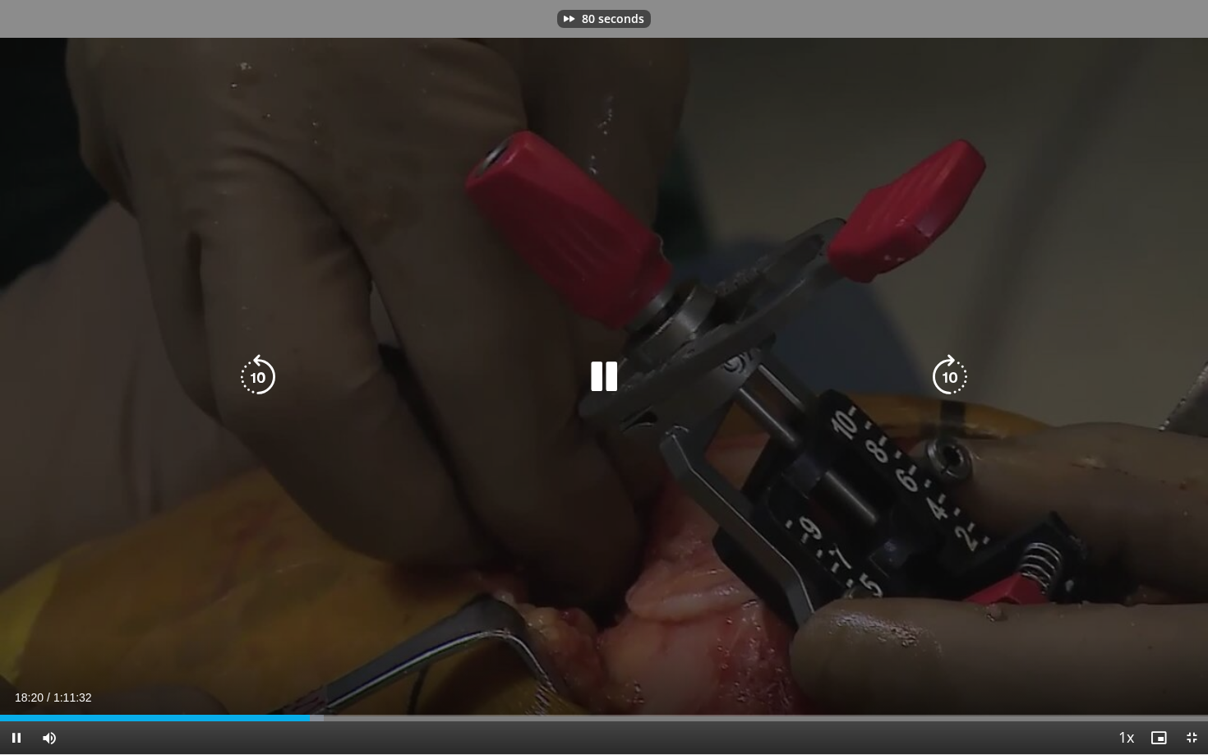
click at [943, 369] on icon "Video Player" at bounding box center [950, 377] width 46 height 46
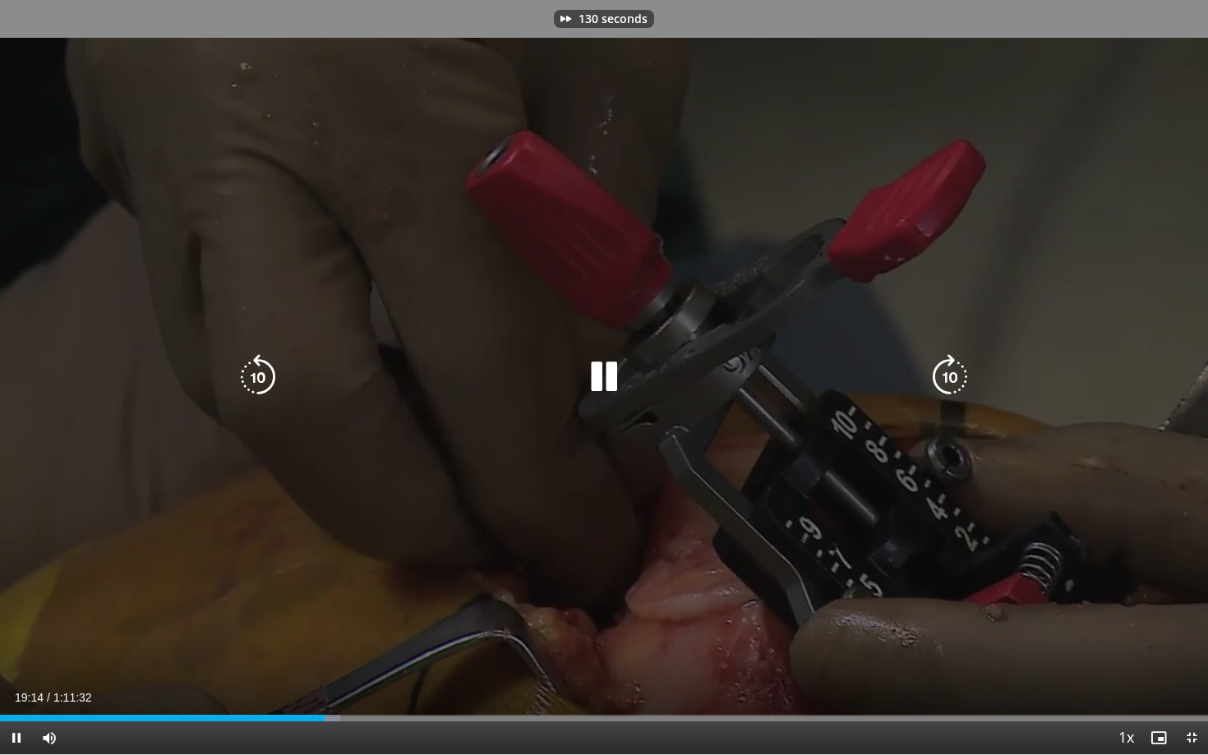
click at [943, 369] on icon "Video Player" at bounding box center [950, 377] width 46 height 46
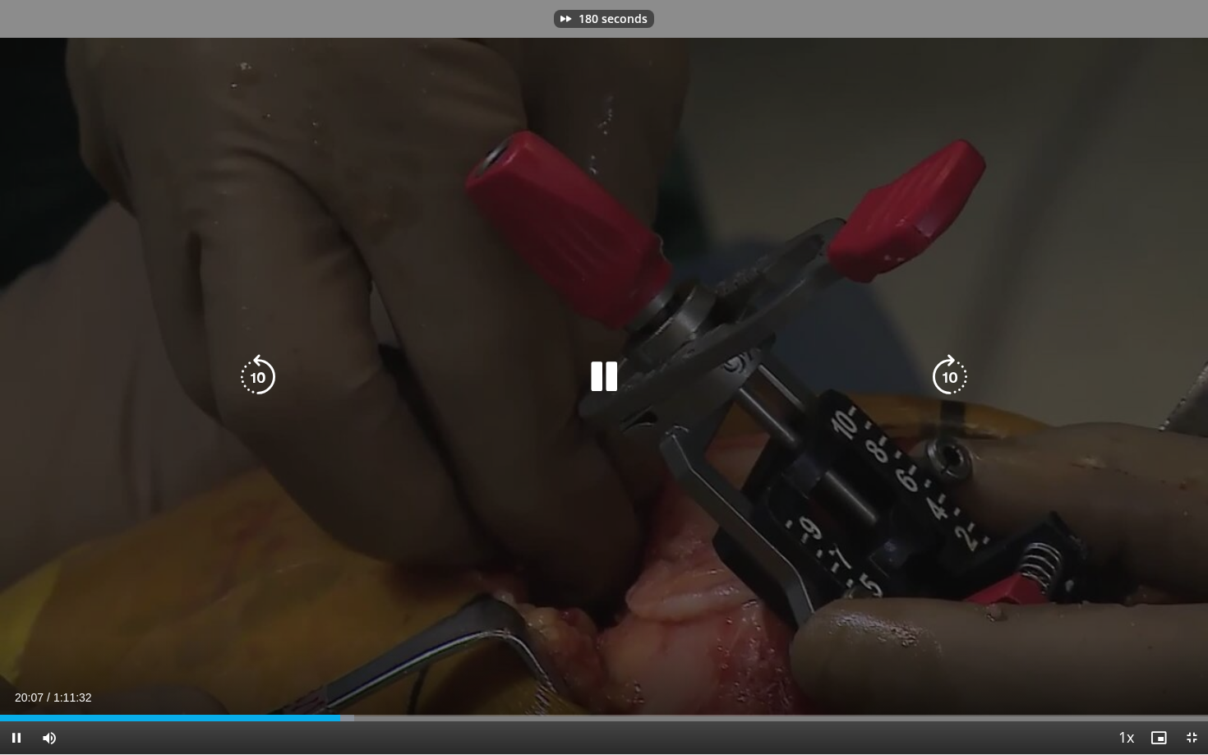
click at [943, 369] on icon "Video Player" at bounding box center [950, 377] width 46 height 46
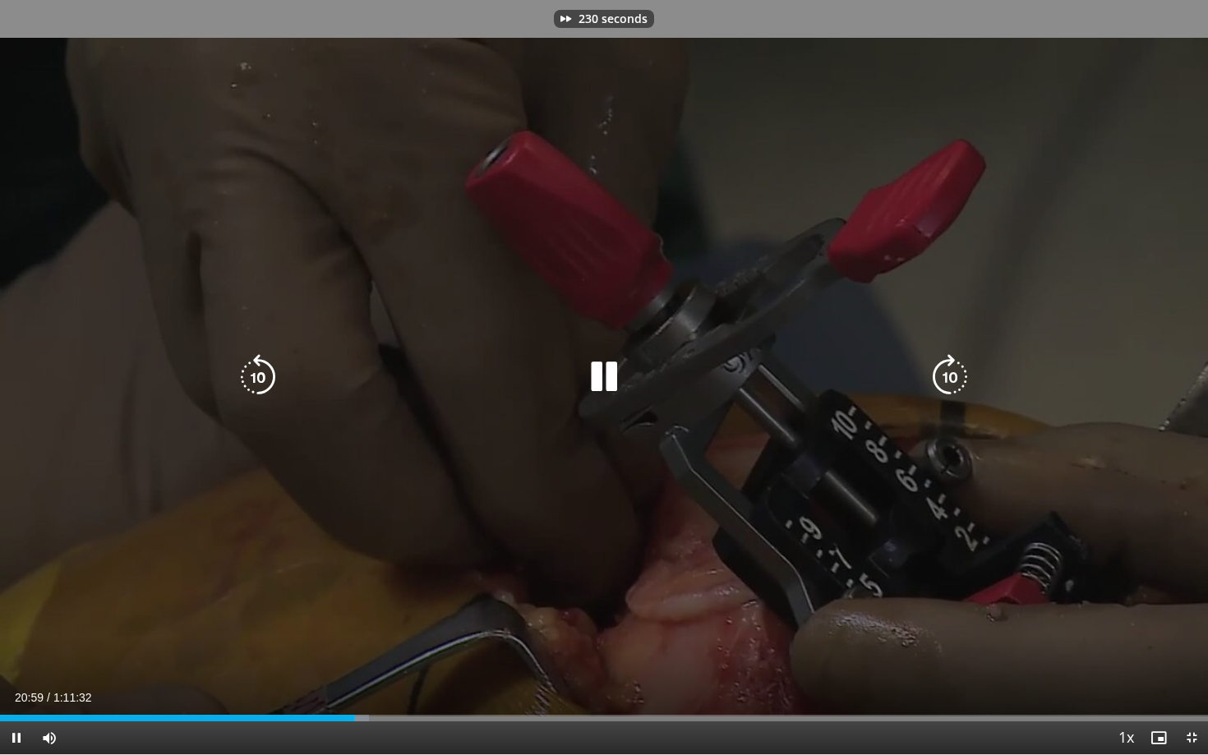
click at [943, 369] on icon "Video Player" at bounding box center [950, 377] width 46 height 46
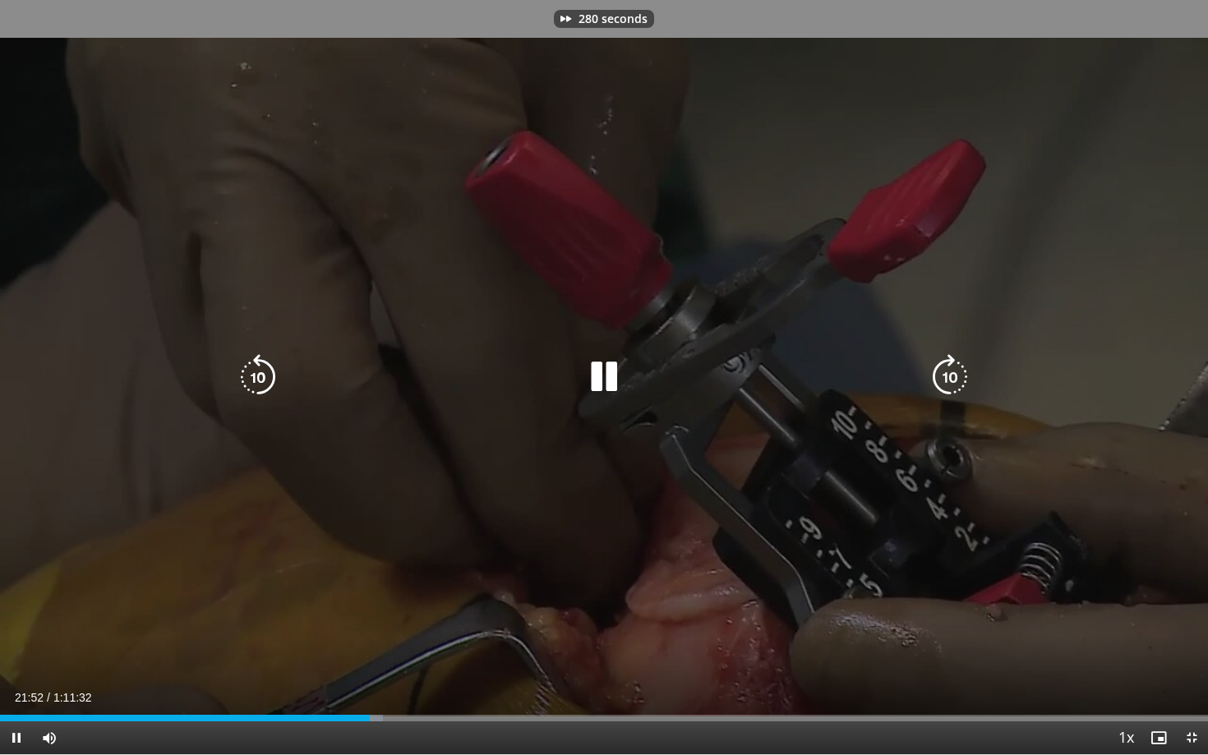
click at [943, 369] on icon "Video Player" at bounding box center [950, 377] width 46 height 46
click at [954, 375] on icon "Video Player" at bounding box center [950, 377] width 46 height 46
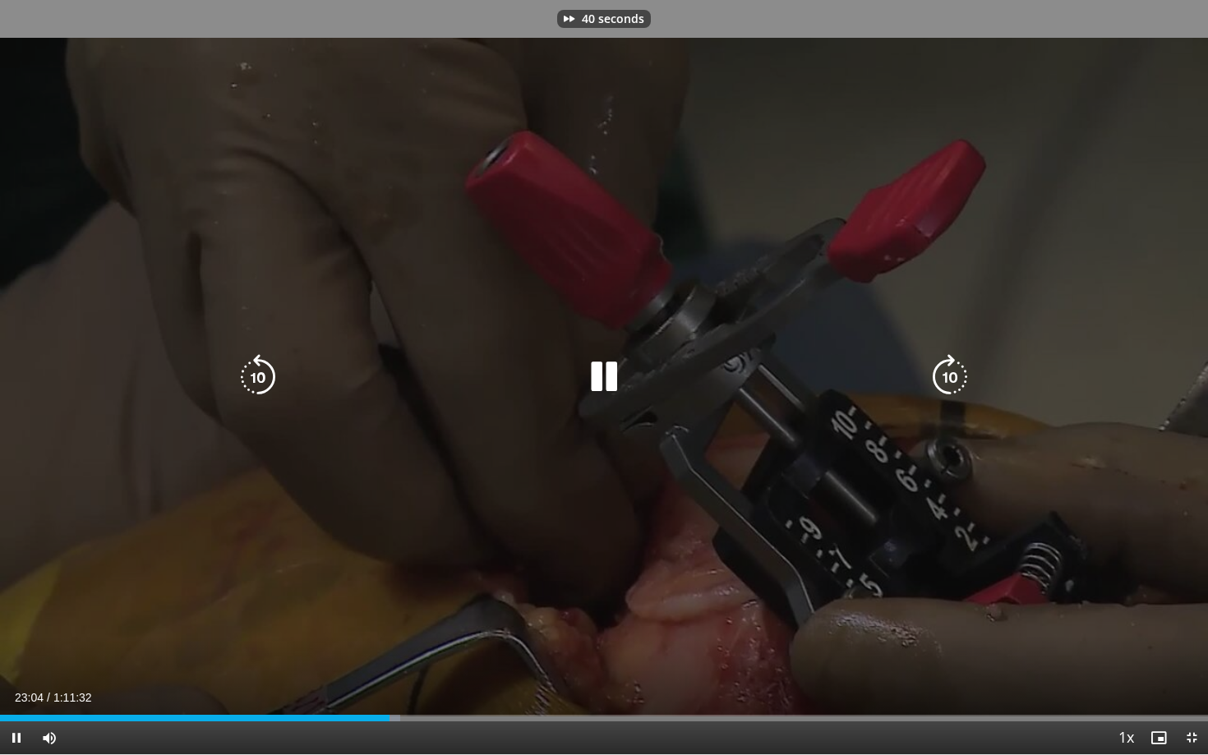
click at [954, 375] on icon "Video Player" at bounding box center [950, 377] width 46 height 46
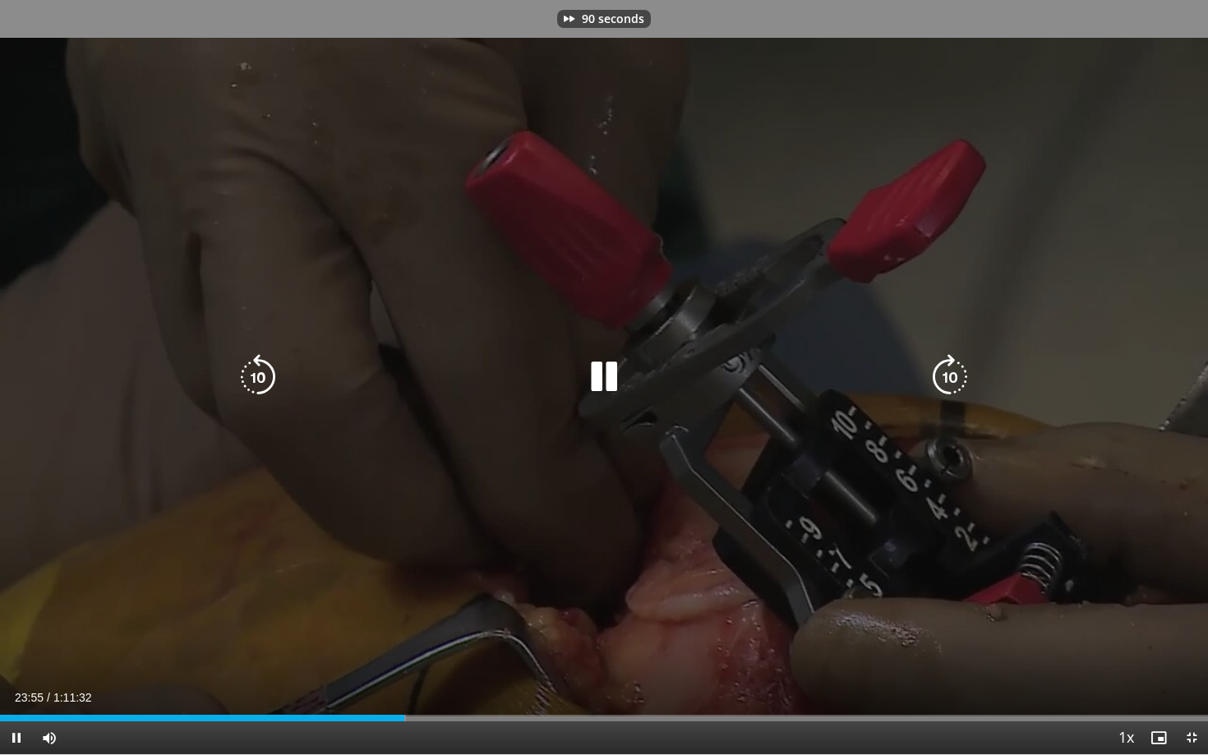
click at [954, 375] on icon "Video Player" at bounding box center [950, 377] width 46 height 46
click at [944, 389] on icon "Video Player" at bounding box center [950, 377] width 46 height 46
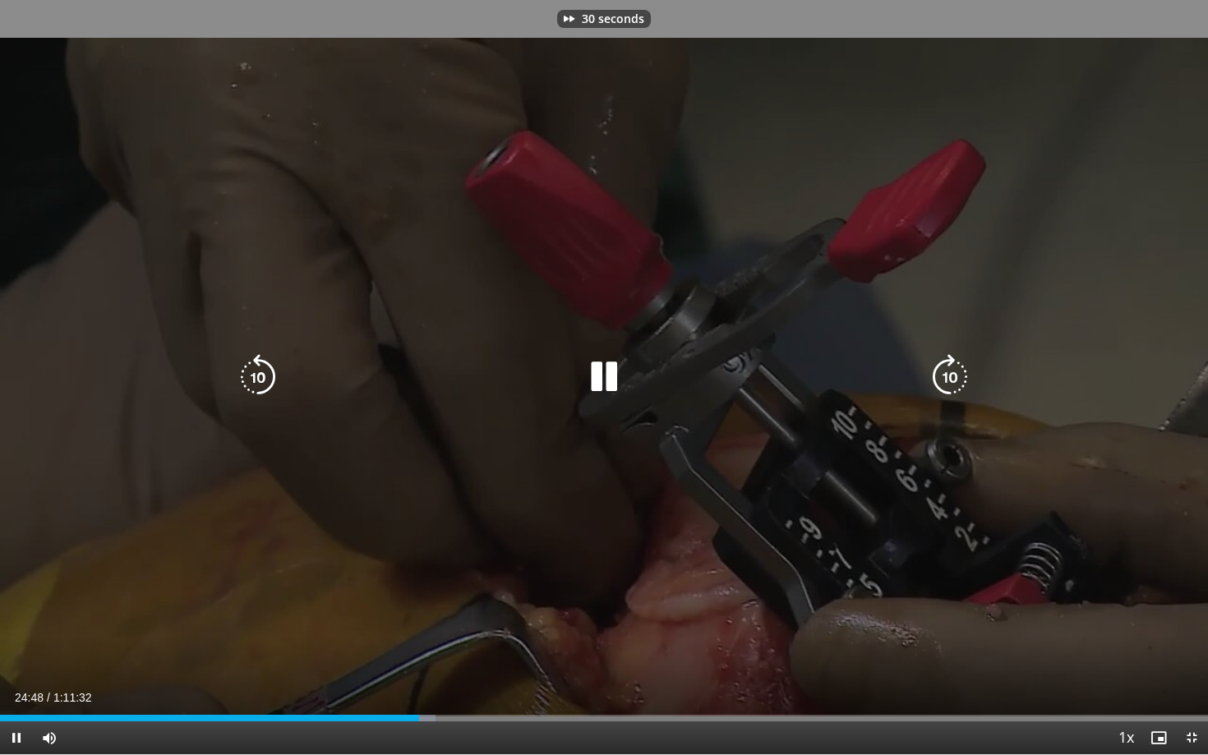
click at [944, 389] on icon "Video Player" at bounding box center [950, 377] width 46 height 46
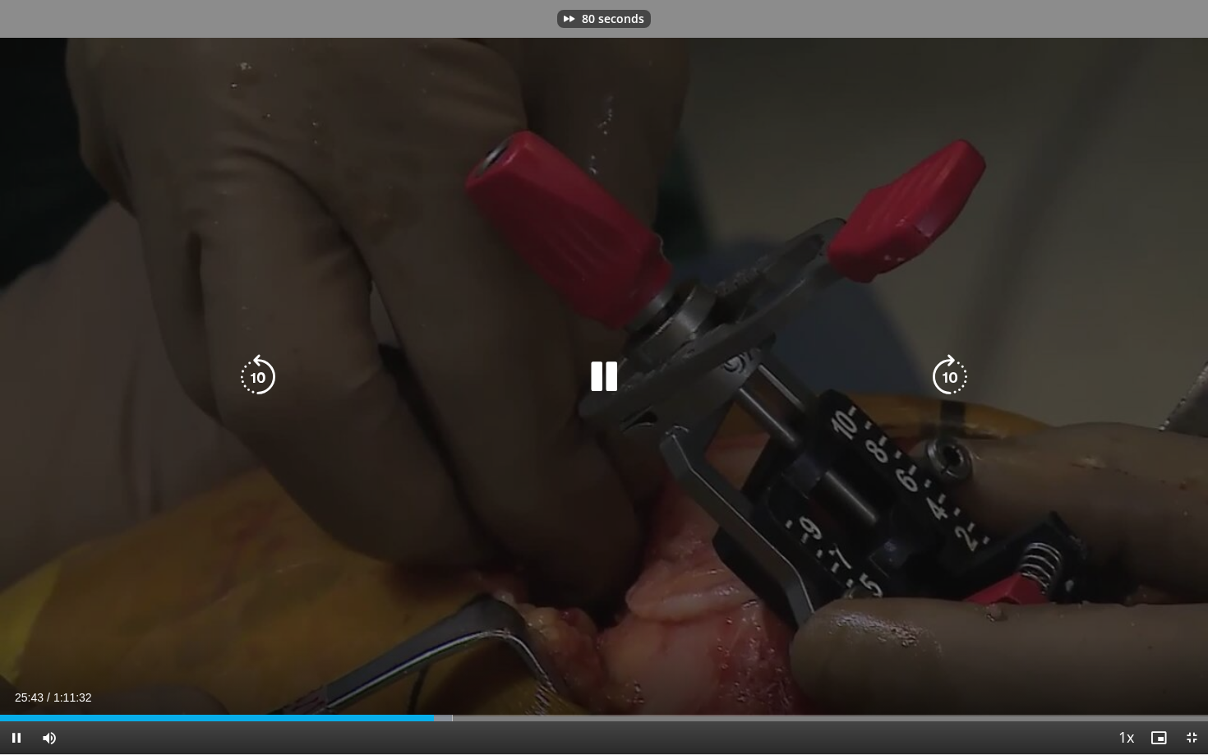
click at [944, 389] on icon "Video Player" at bounding box center [950, 377] width 46 height 46
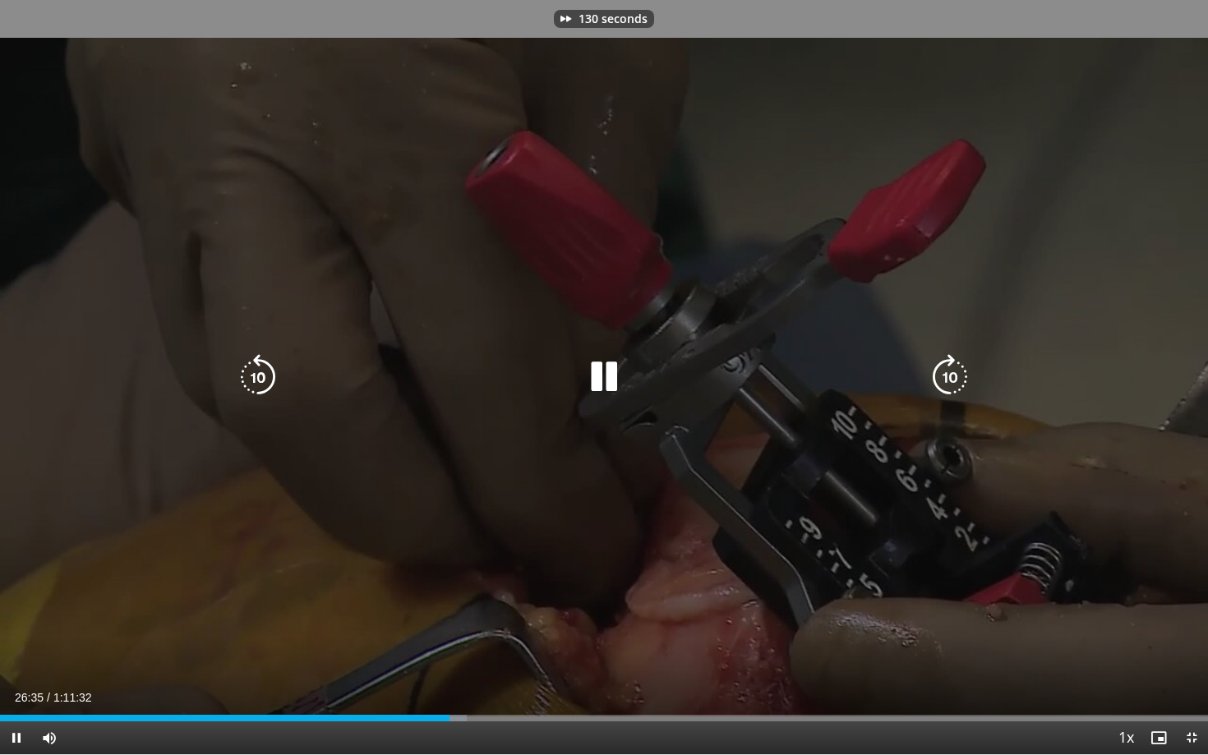
click at [944, 389] on icon "Video Player" at bounding box center [950, 377] width 46 height 46
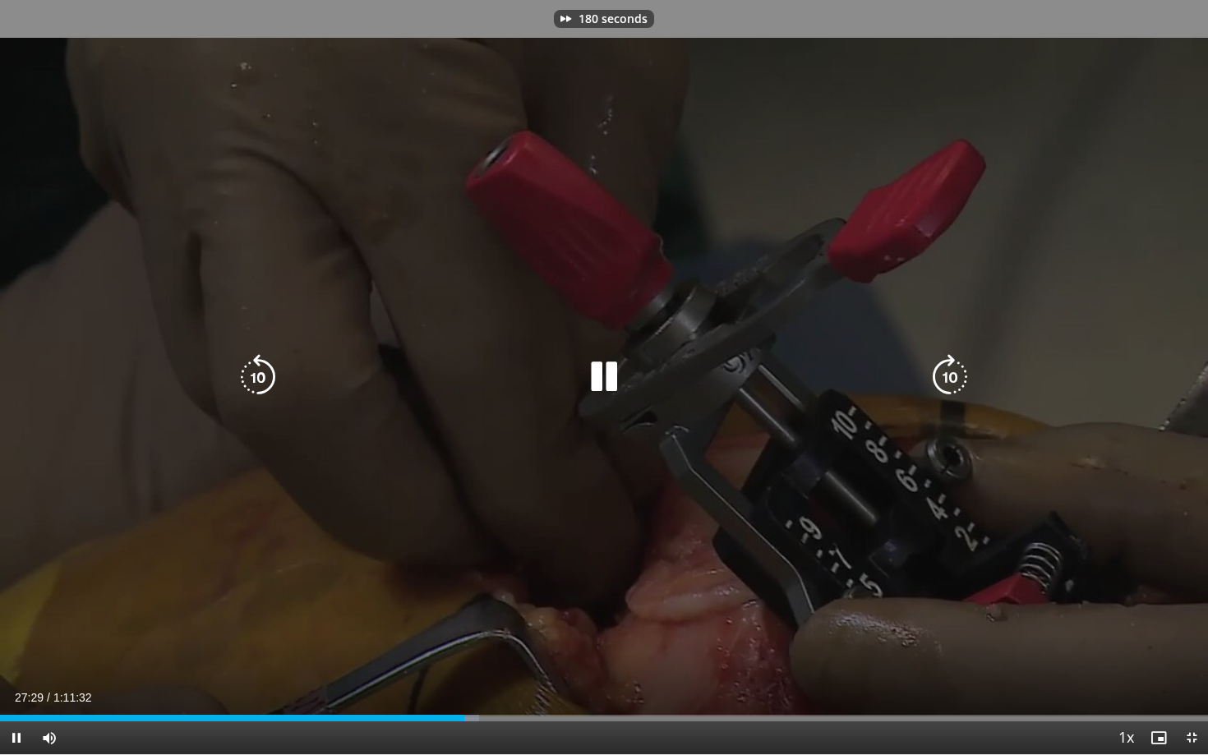
click at [944, 389] on icon "Video Player" at bounding box center [950, 377] width 46 height 46
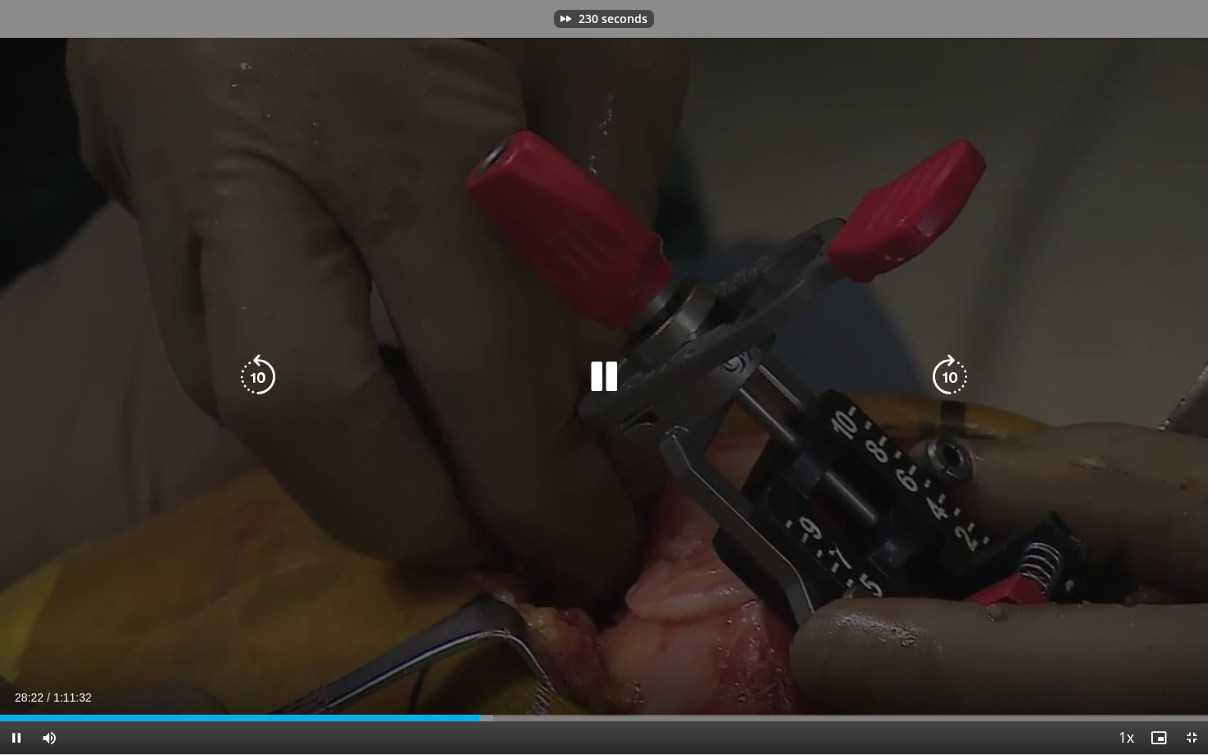
click at [944, 389] on icon "Video Player" at bounding box center [950, 377] width 46 height 46
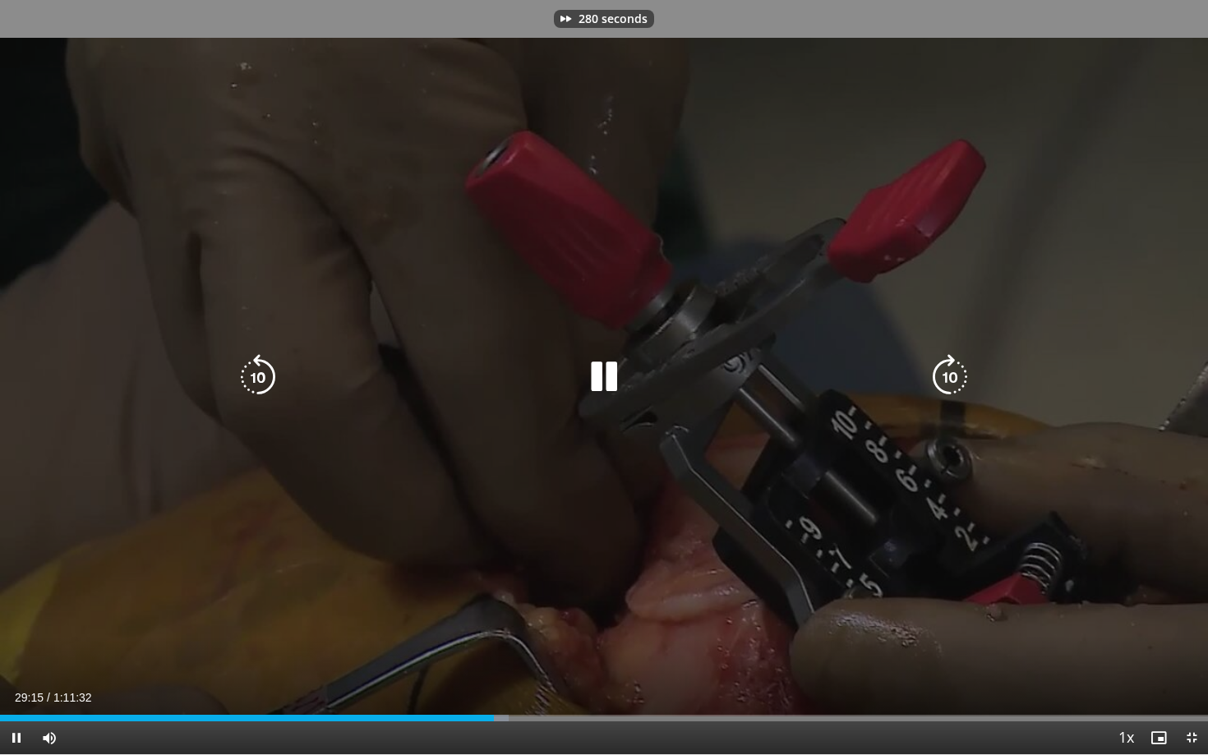
click at [944, 389] on icon "Video Player" at bounding box center [950, 377] width 46 height 46
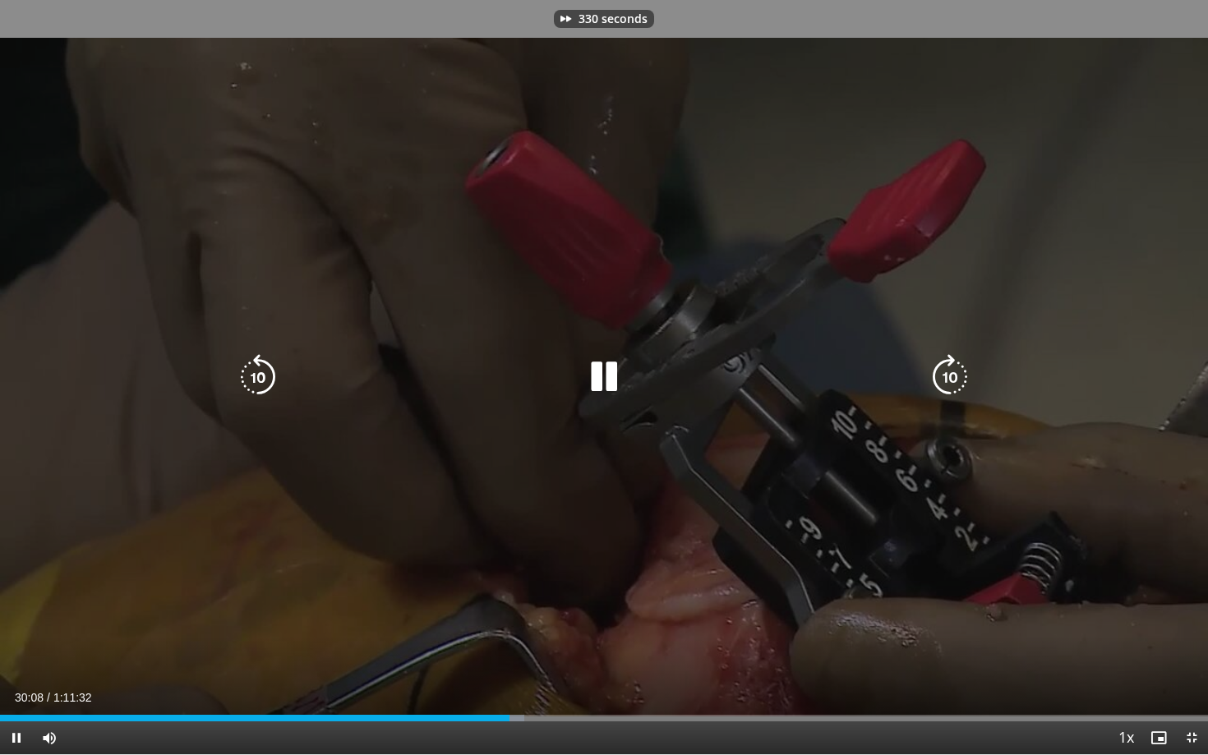
click at [944, 389] on icon "Video Player" at bounding box center [950, 377] width 46 height 46
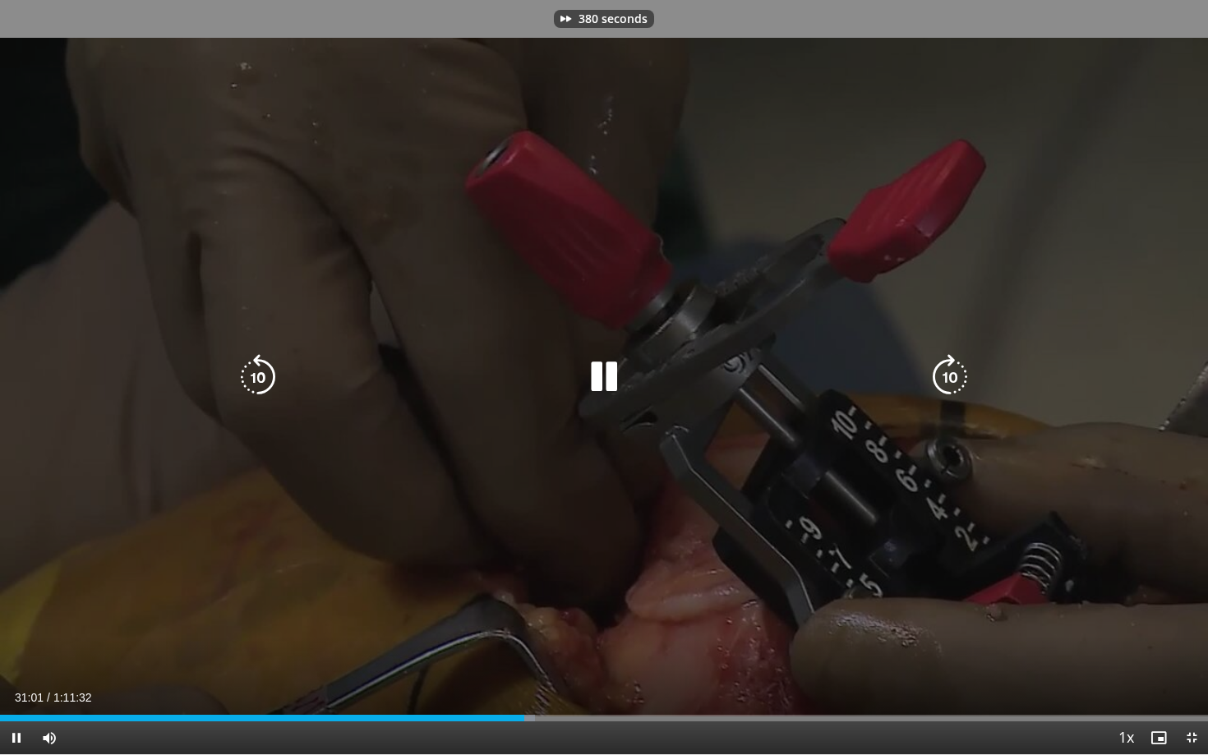
click at [944, 389] on icon "Video Player" at bounding box center [950, 377] width 46 height 46
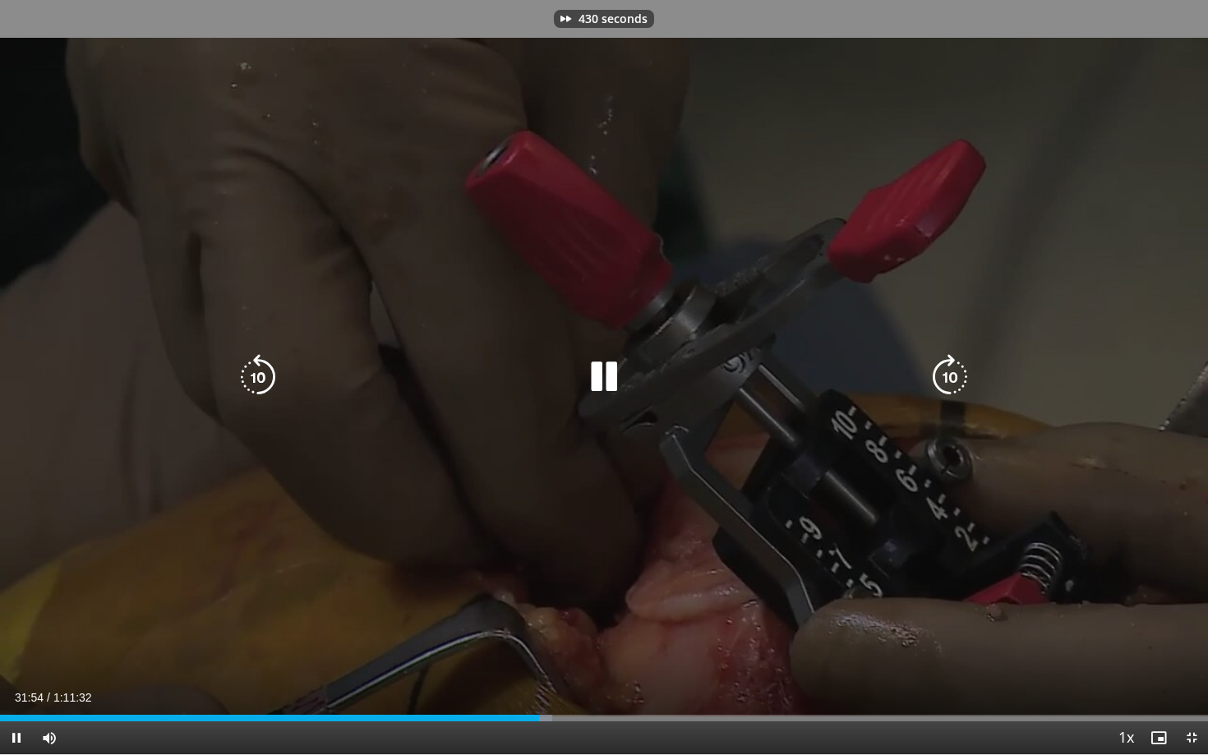
click at [944, 389] on icon "Video Player" at bounding box center [950, 377] width 46 height 46
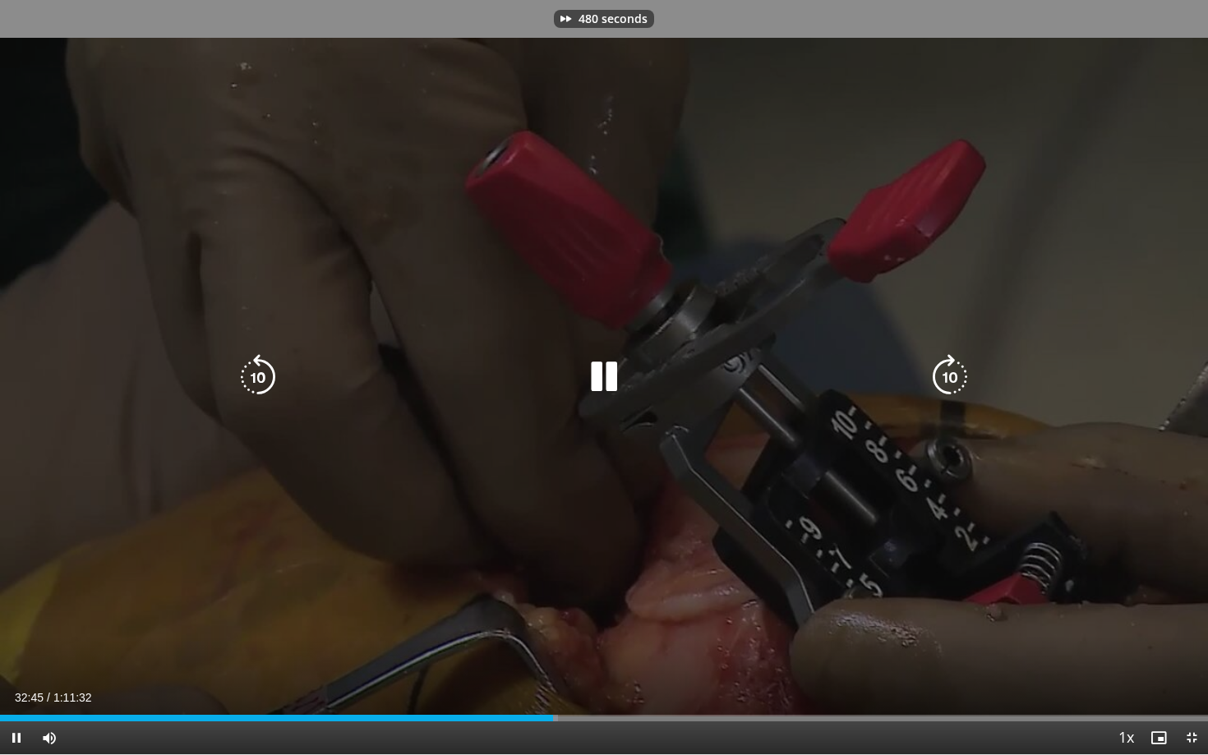
click at [944, 389] on icon "Video Player" at bounding box center [950, 377] width 46 height 46
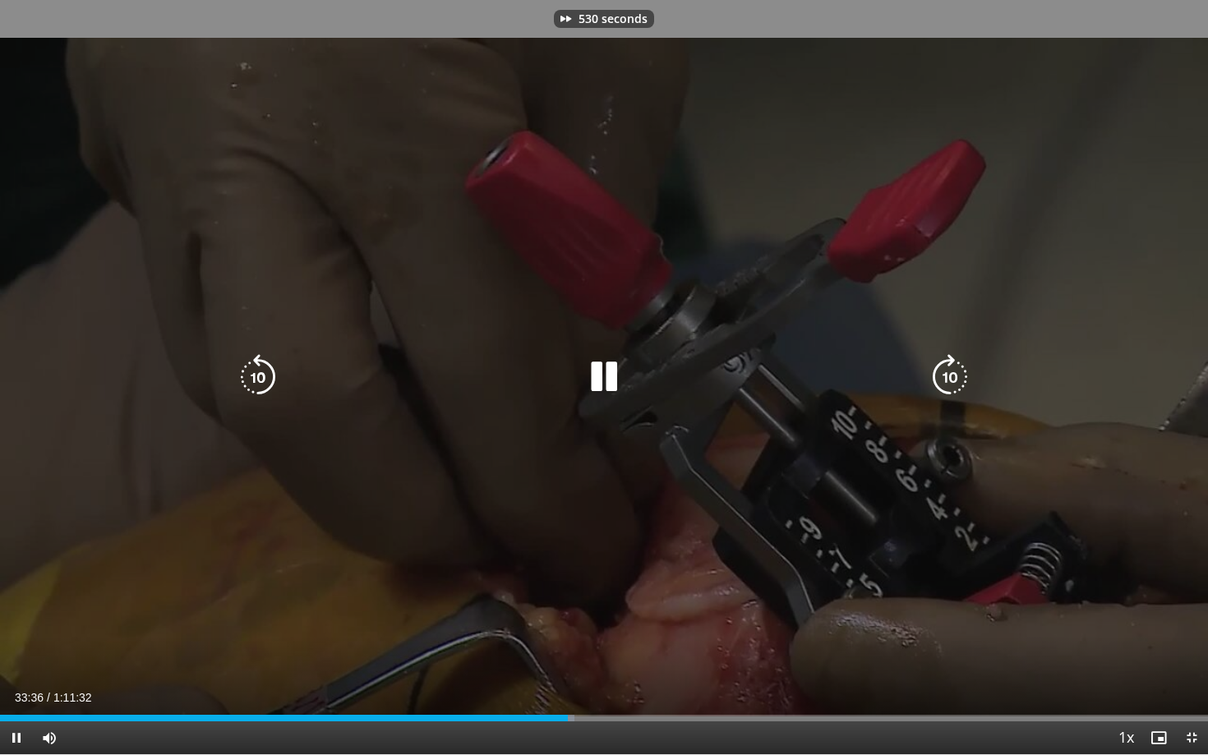
click at [944, 389] on icon "Video Player" at bounding box center [950, 377] width 46 height 46
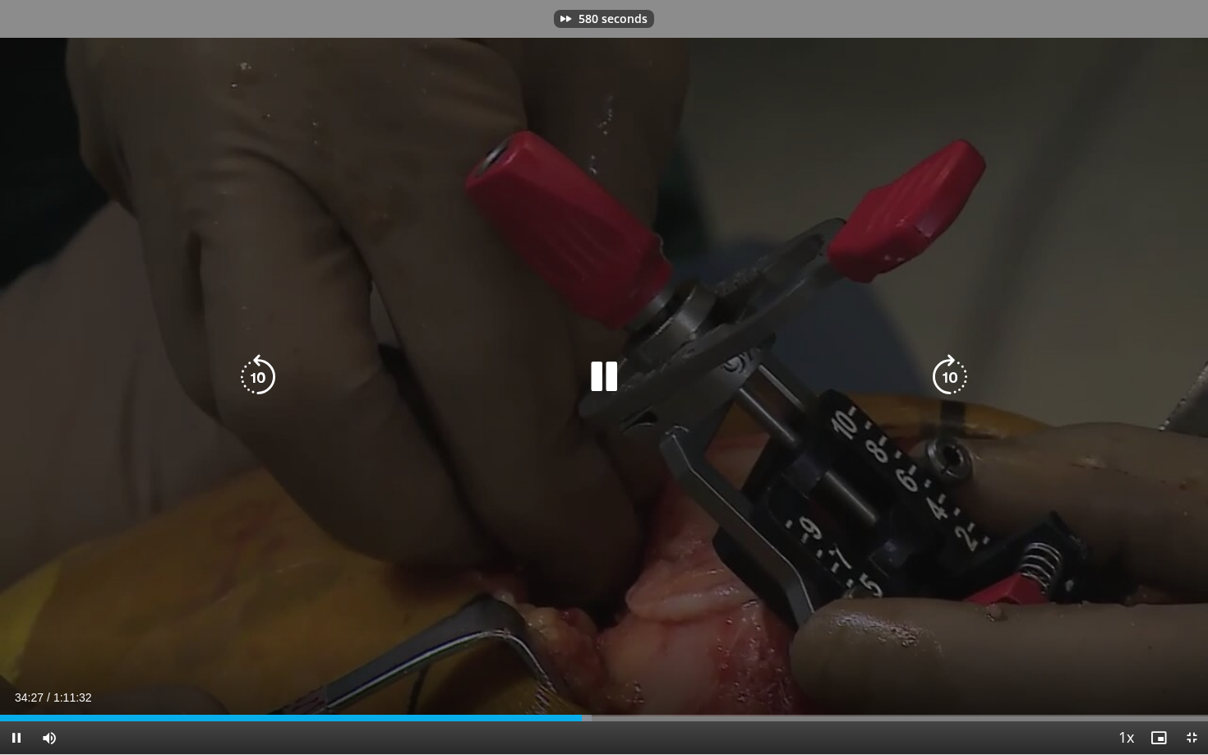
click at [944, 389] on icon "Video Player" at bounding box center [950, 377] width 46 height 46
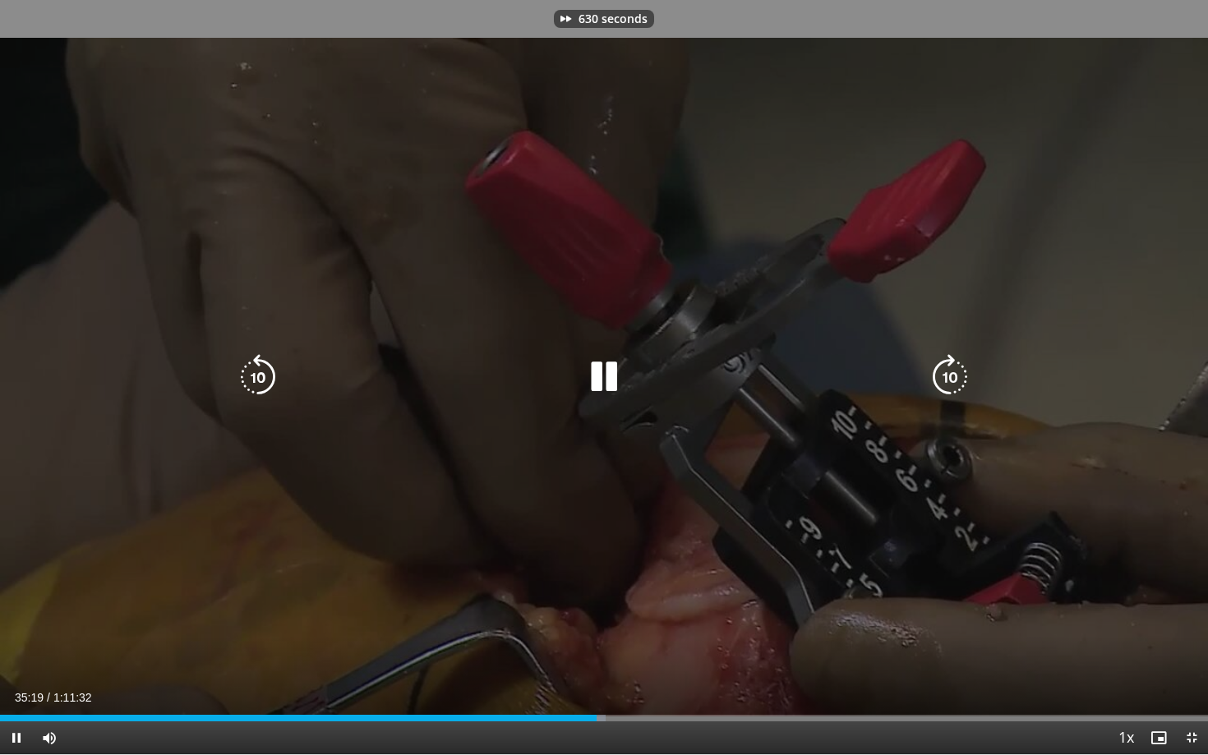
click at [944, 389] on icon "Video Player" at bounding box center [950, 377] width 46 height 46
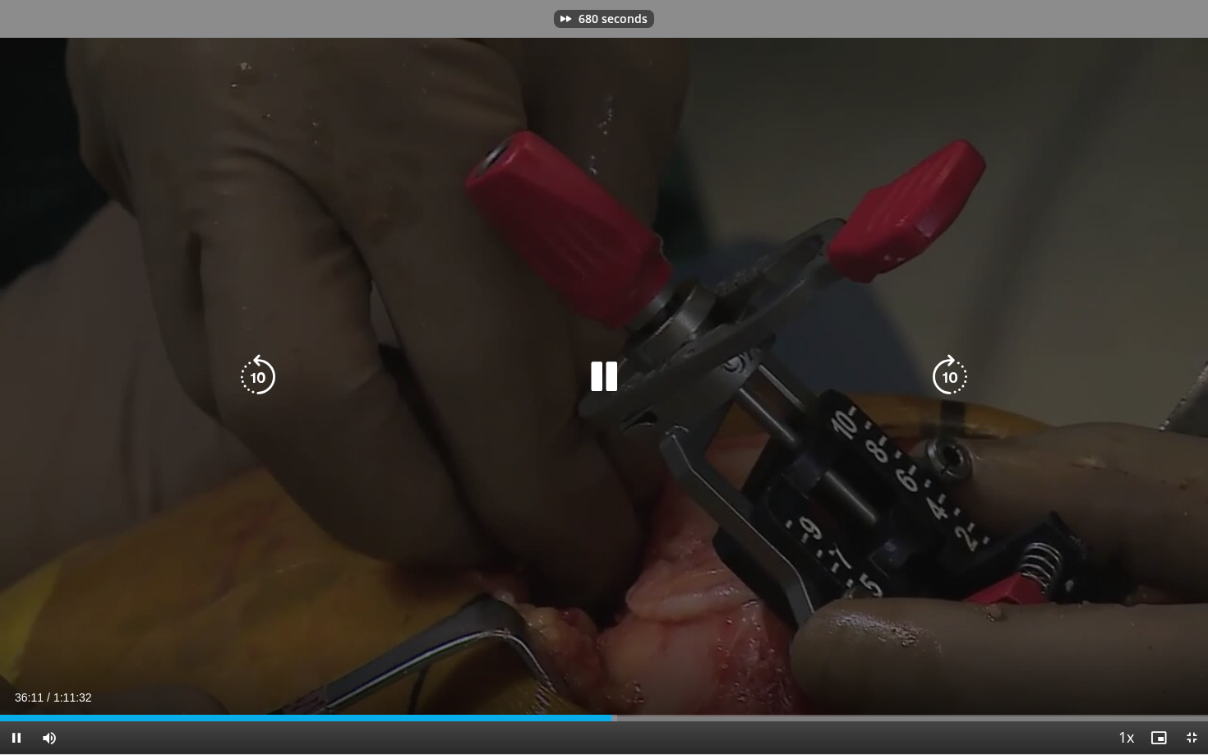
click at [944, 389] on icon "Video Player" at bounding box center [950, 377] width 46 height 46
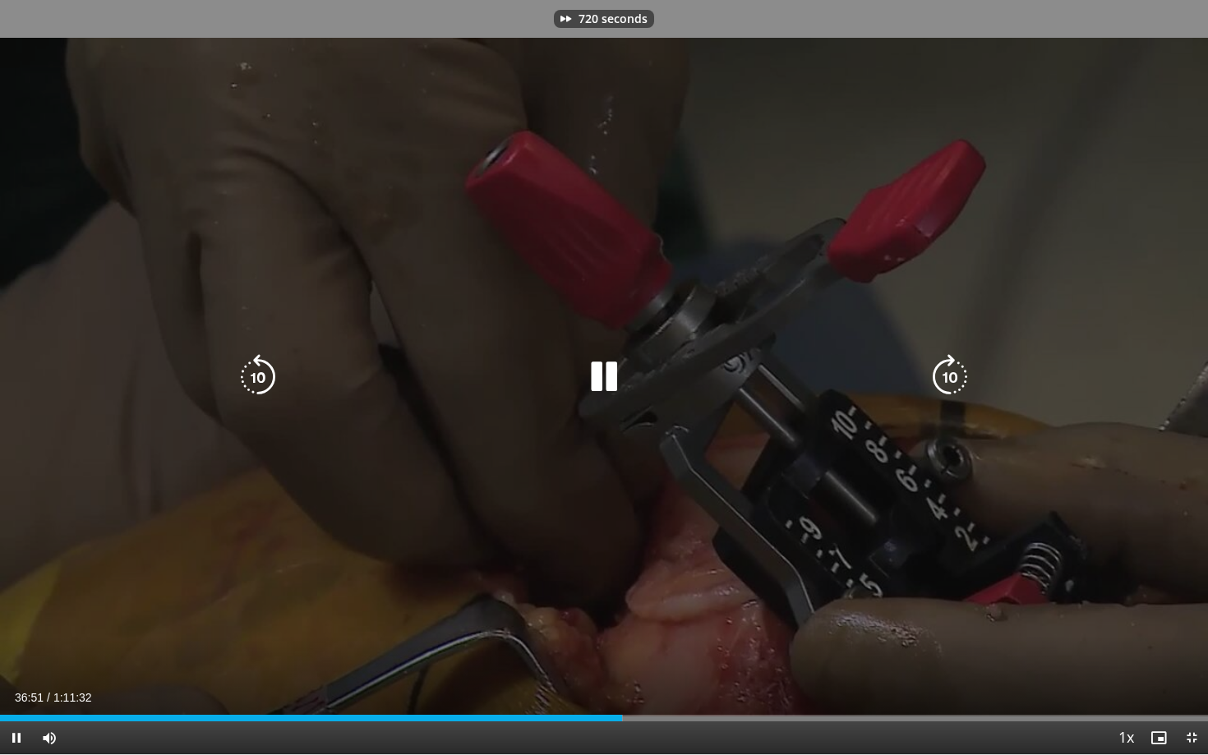
click at [944, 389] on icon "Video Player" at bounding box center [950, 377] width 46 height 46
click at [606, 385] on icon "Video Player" at bounding box center [604, 377] width 46 height 46
